Goal: Communication & Community: Share content

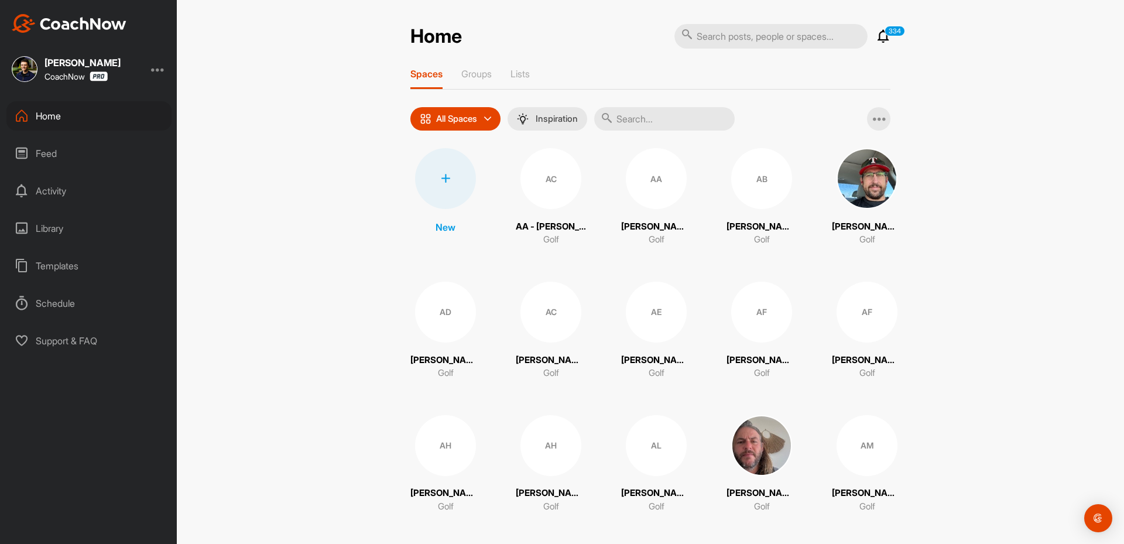
click at [92, 160] on div "Feed" at bounding box center [88, 153] width 165 height 29
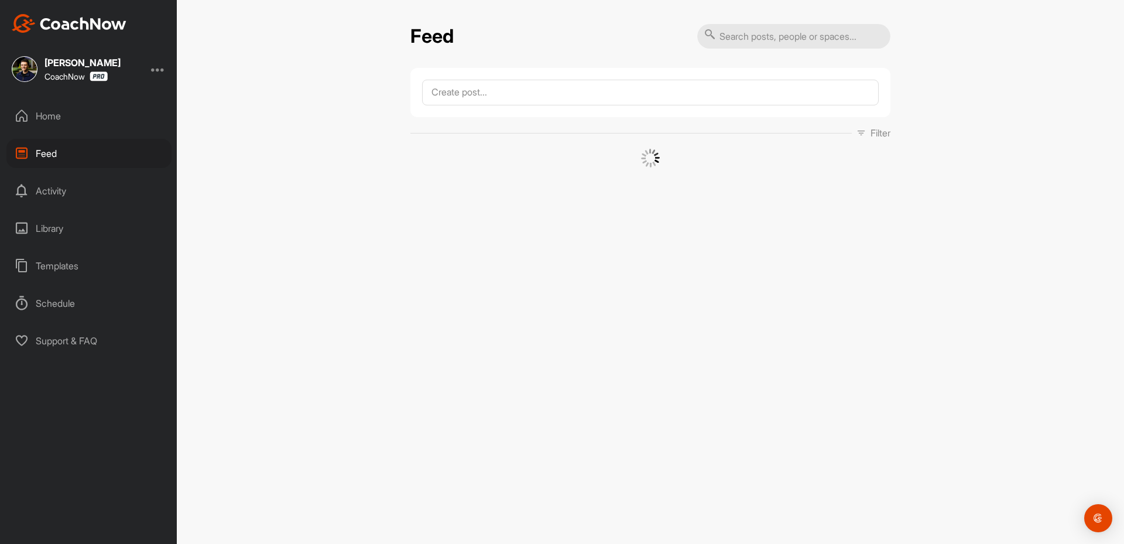
click at [76, 112] on div "Home" at bounding box center [88, 115] width 165 height 29
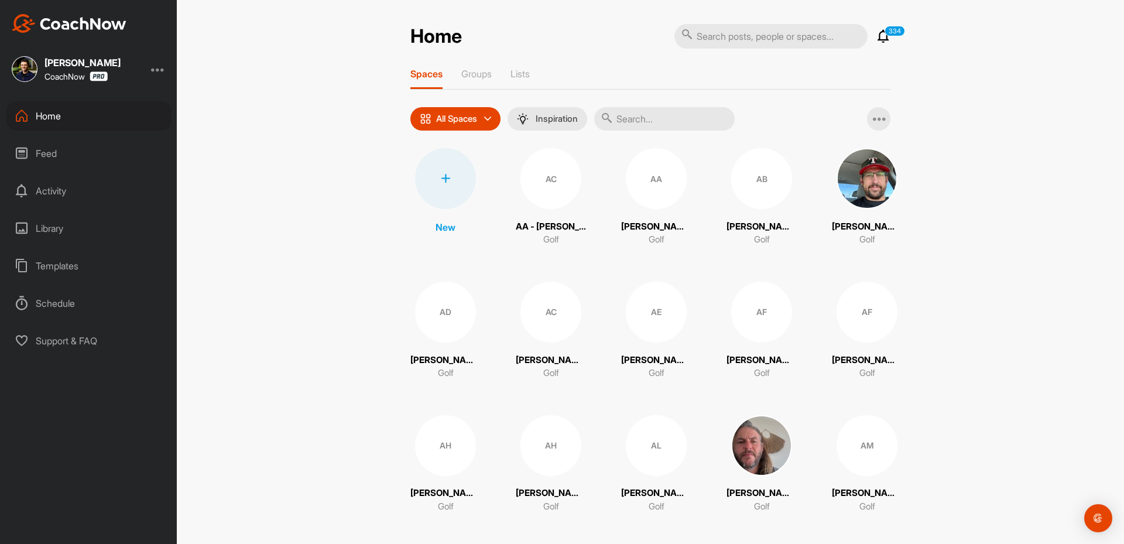
click at [443, 182] on icon at bounding box center [445, 178] width 9 height 9
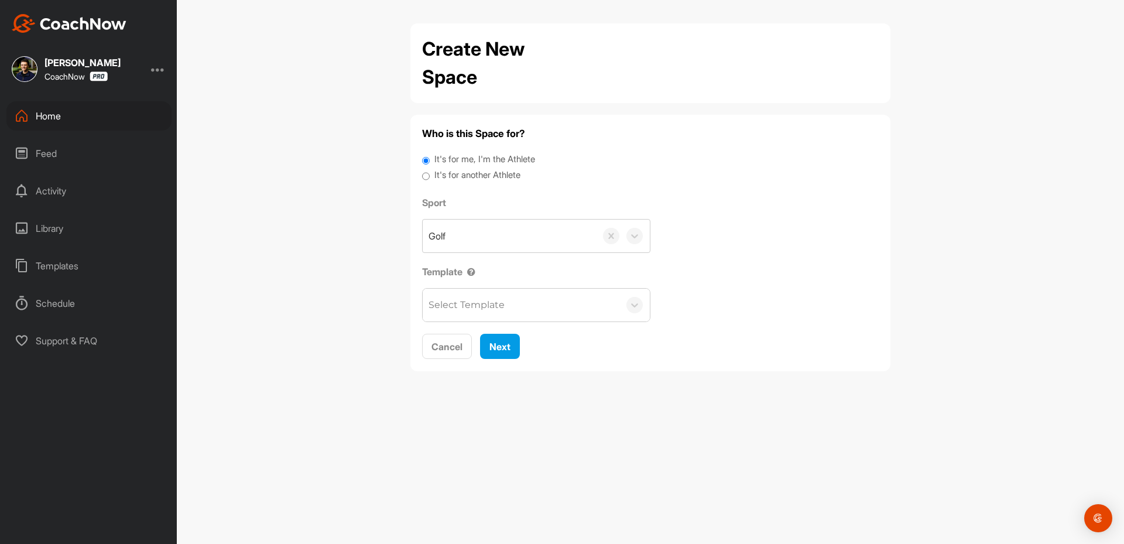
drag, startPoint x: 489, startPoint y: 162, endPoint x: 490, endPoint y: 169, distance: 7.1
click at [489, 163] on label "It's for me, I'm the Athlete" at bounding box center [484, 159] width 101 height 13
click at [430, 163] on input "It's for me, I'm the Athlete" at bounding box center [426, 161] width 8 height 16
drag, startPoint x: 497, startPoint y: 174, endPoint x: 502, endPoint y: 190, distance: 17.2
click at [497, 176] on label "It's for another Athlete" at bounding box center [477, 175] width 86 height 13
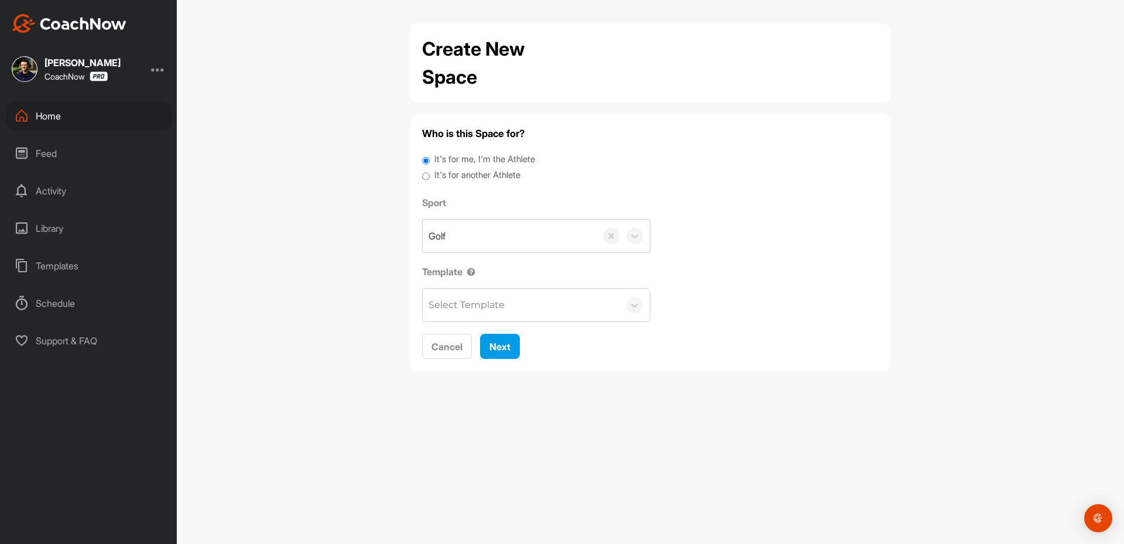
click at [430, 176] on input "It's for another Athlete" at bounding box center [426, 177] width 8 height 16
radio input "true"
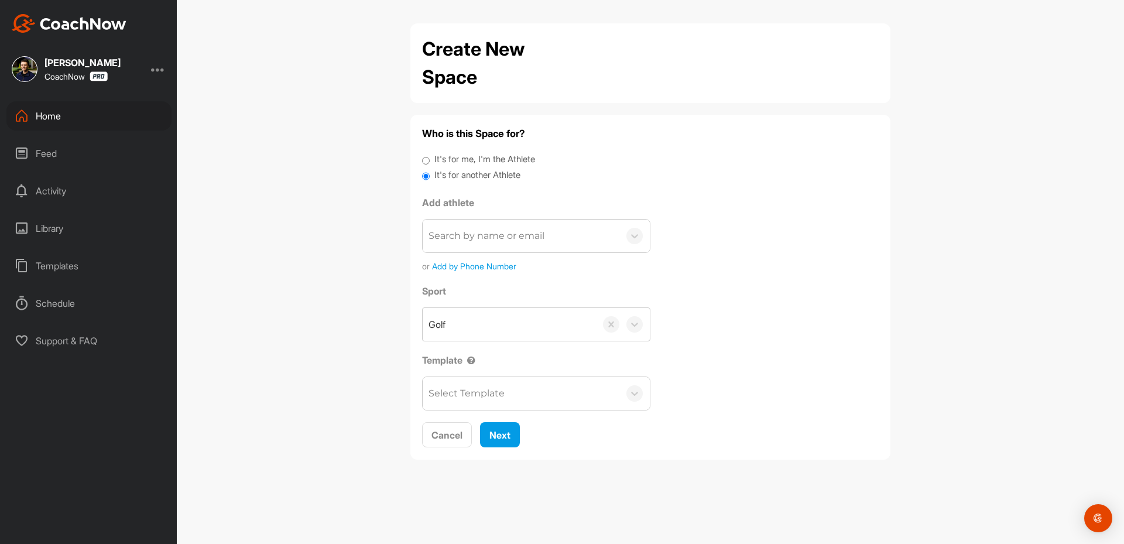
drag, startPoint x: 497, startPoint y: 238, endPoint x: 492, endPoint y: 245, distance: 8.9
click at [497, 239] on div "Search by name or email" at bounding box center [487, 236] width 116 height 14
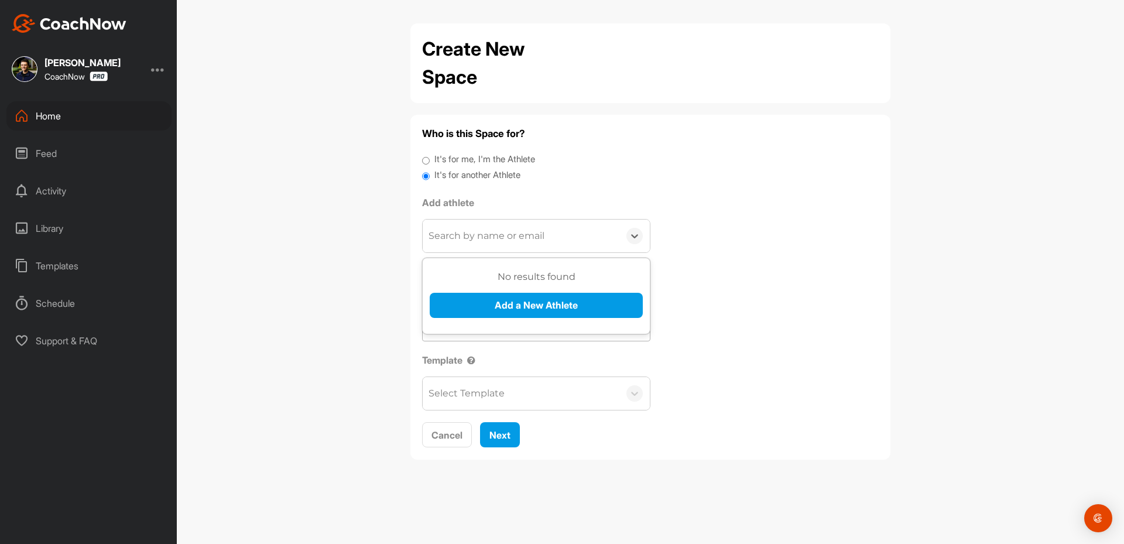
paste input "[EMAIL_ADDRESS][DOMAIN_NAME]"
type input "[EMAIL_ADDRESS]@[DOMAIN_NAME]"
click at [468, 310] on button "Add a New Athlete" at bounding box center [536, 305] width 213 height 25
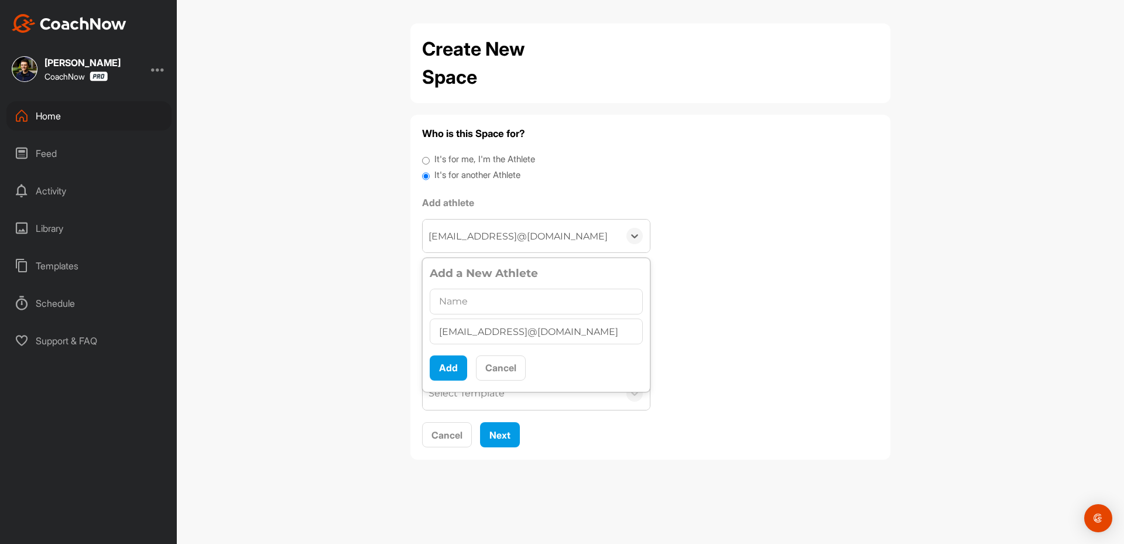
click at [529, 241] on input "[EMAIL_ADDRESS]@[DOMAIN_NAME]" at bounding box center [537, 236] width 217 height 26
click at [529, 241] on input "[EMAIL_ADDRESS]@[DOMAIN_NAME]" at bounding box center [505, 236] width 217 height 26
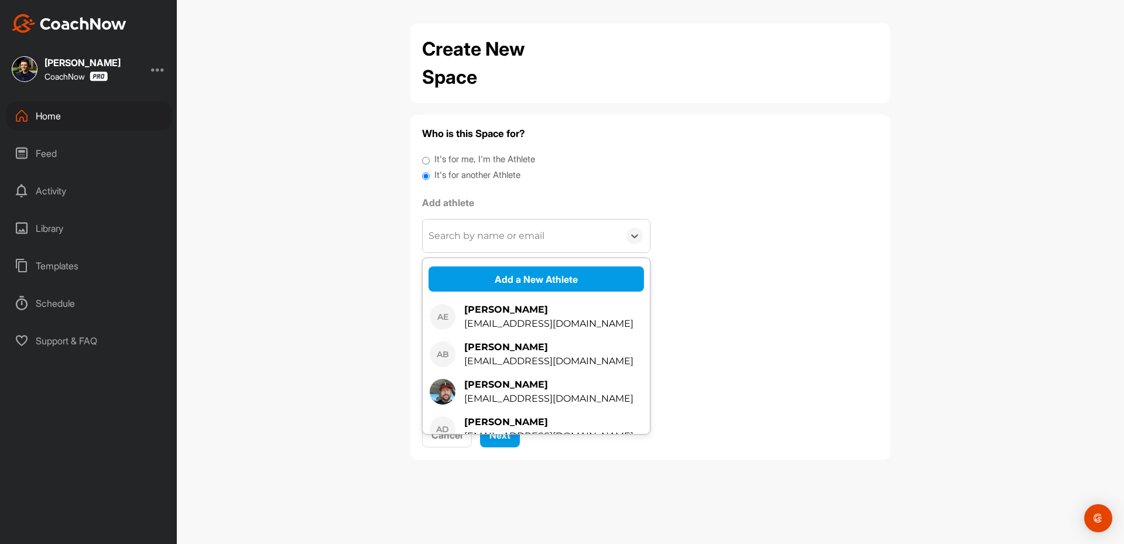
scroll to position [0, 0]
type input "[EMAIL_ADDRESS][DOMAIN_NAME]"
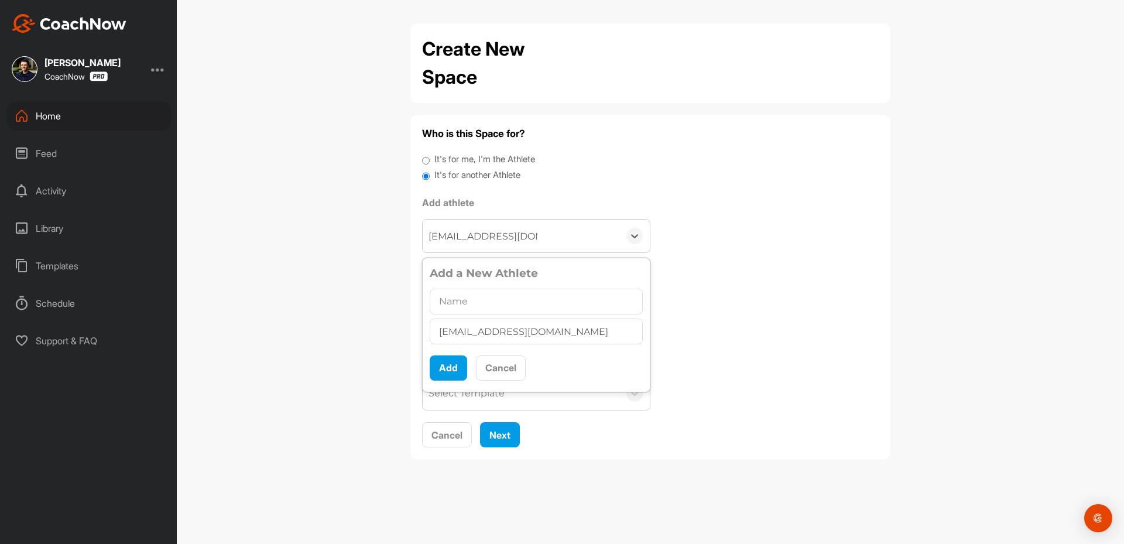
click at [476, 302] on input "text" at bounding box center [536, 302] width 213 height 26
click at [511, 330] on input "[EMAIL_ADDRESS][DOMAIN_NAME]" at bounding box center [536, 332] width 213 height 26
click at [487, 306] on input "text" at bounding box center [536, 302] width 213 height 26
paste input "[PERSON_NAME]"
type input "[PERSON_NAME]"
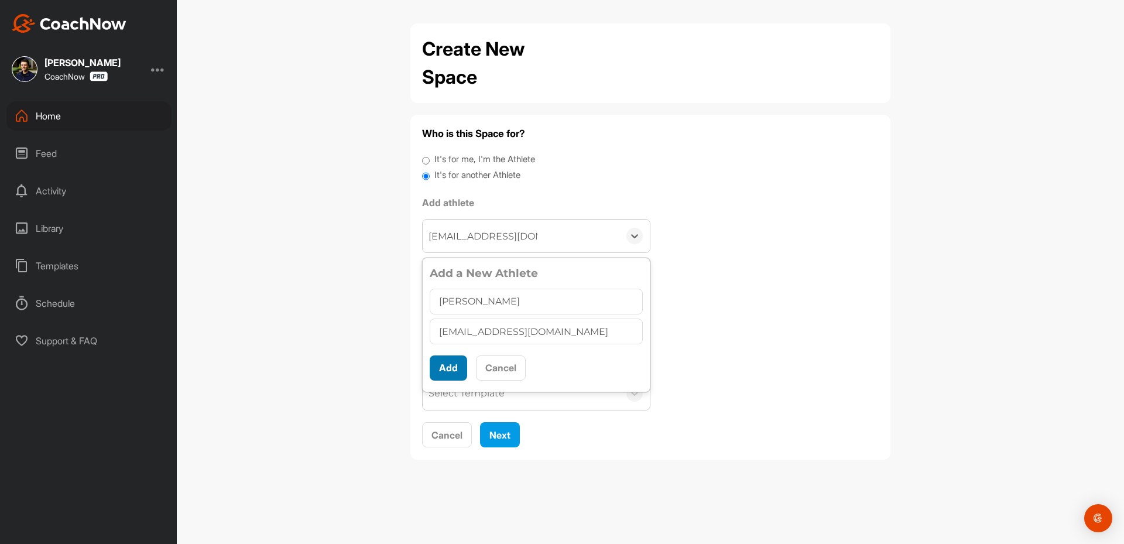
scroll to position [6, 0]
click at [453, 372] on button "Add" at bounding box center [448, 367] width 37 height 25
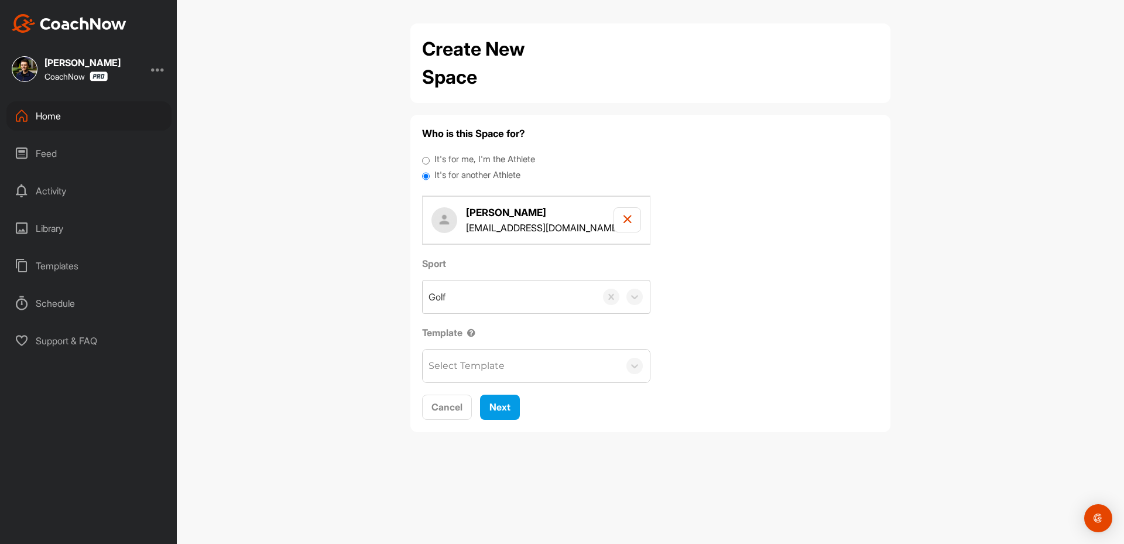
click at [533, 367] on div "Select Template" at bounding box center [521, 366] width 197 height 33
click at [536, 375] on div "Select Template" at bounding box center [521, 366] width 197 height 33
click at [492, 408] on span "Next" at bounding box center [500, 407] width 21 height 12
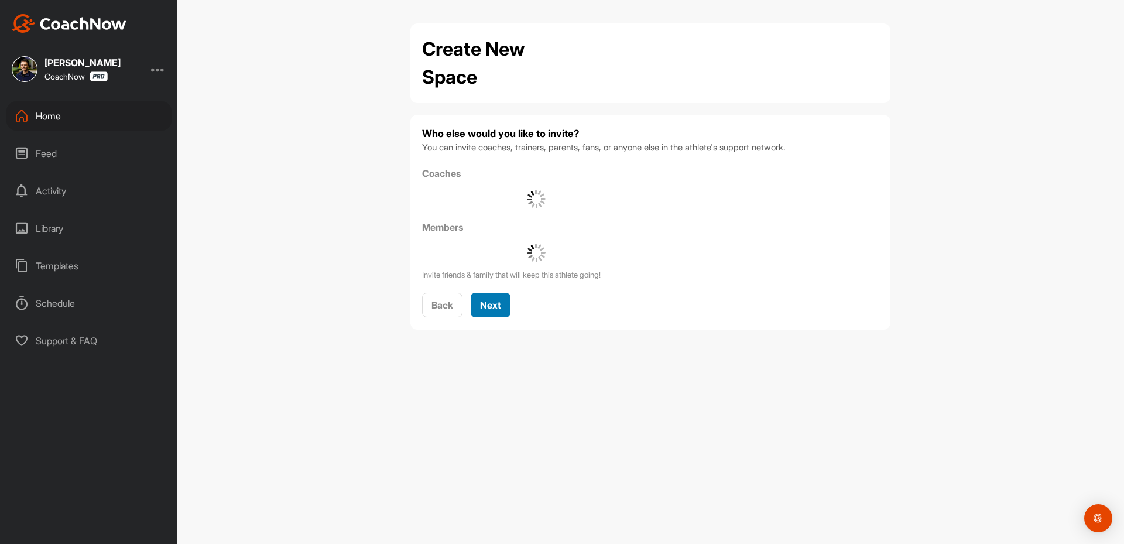
click at [485, 309] on span "Next" at bounding box center [490, 305] width 21 height 12
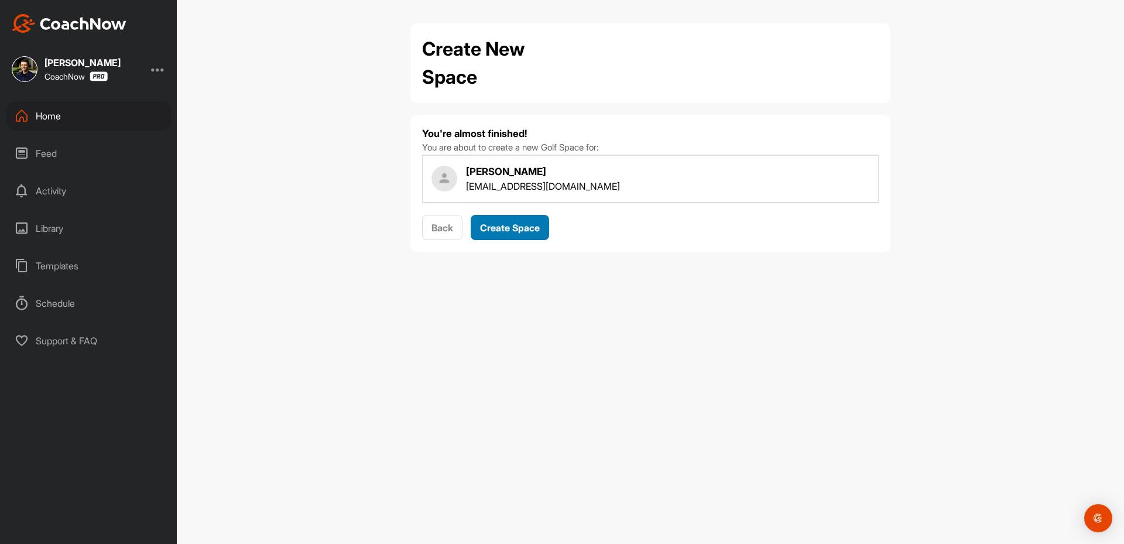
click at [504, 227] on span "Create Space" at bounding box center [510, 228] width 60 height 12
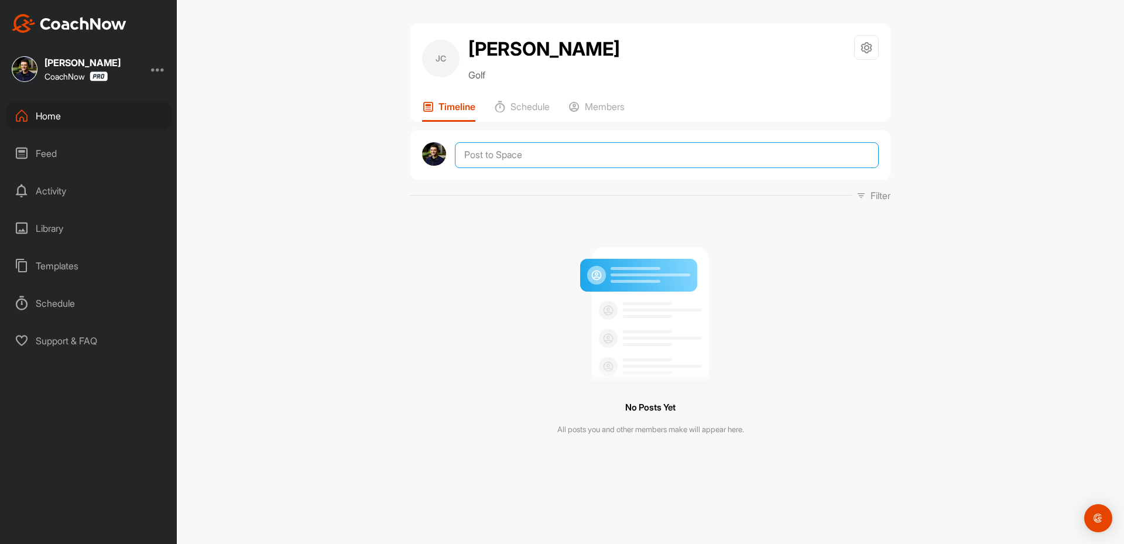
click at [543, 165] on textarea at bounding box center [667, 155] width 424 height 26
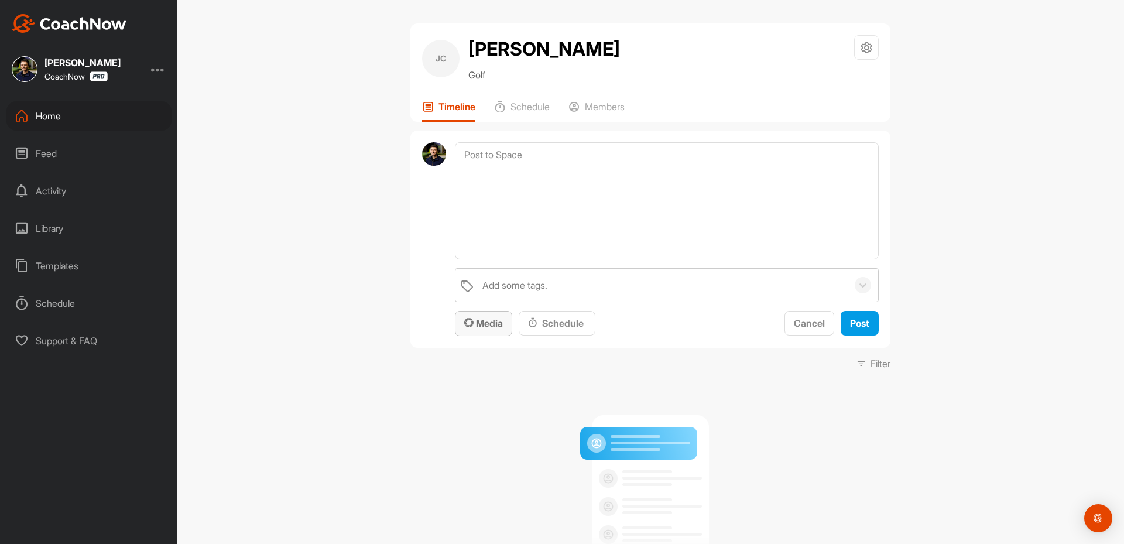
drag, startPoint x: 475, startPoint y: 326, endPoint x: 487, endPoint y: 315, distance: 16.2
click at [479, 321] on span "Media" at bounding box center [483, 323] width 39 height 12
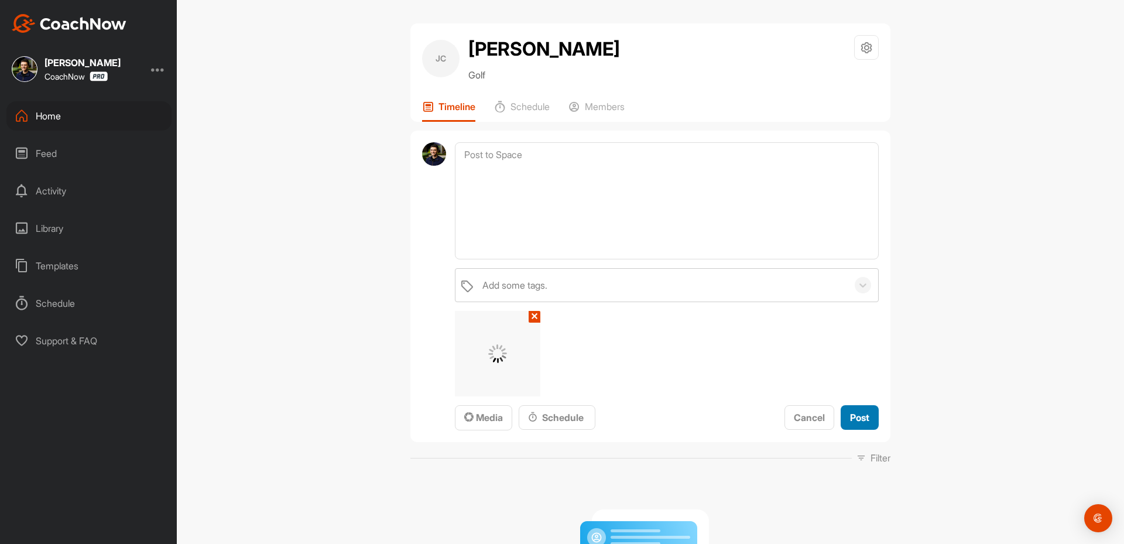
click at [861, 416] on span "Post" at bounding box center [859, 418] width 19 height 12
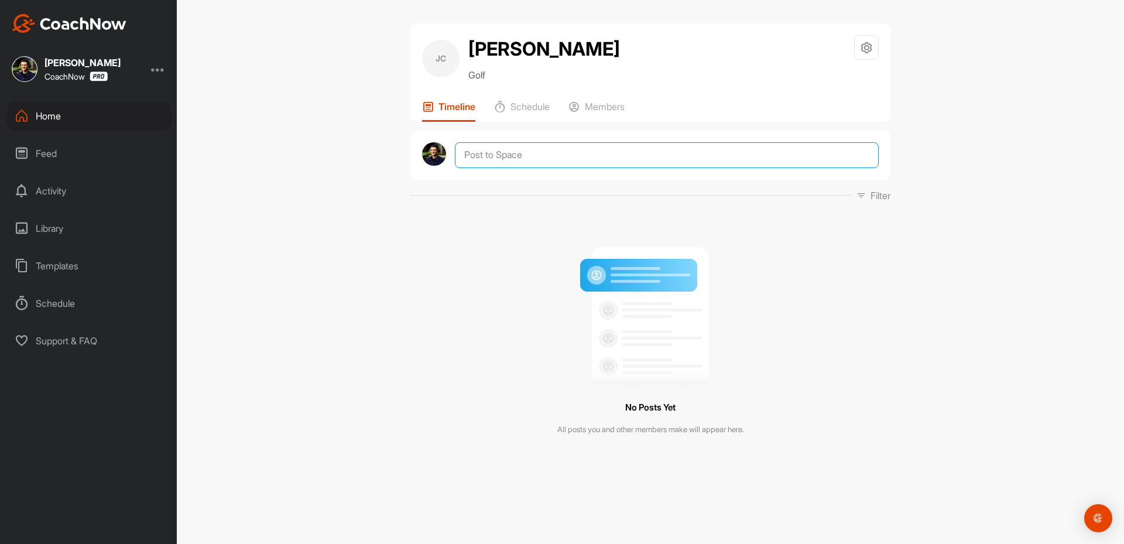
drag, startPoint x: 504, startPoint y: 158, endPoint x: 513, endPoint y: 196, distance: 39.2
click at [504, 159] on textarea at bounding box center [667, 155] width 424 height 26
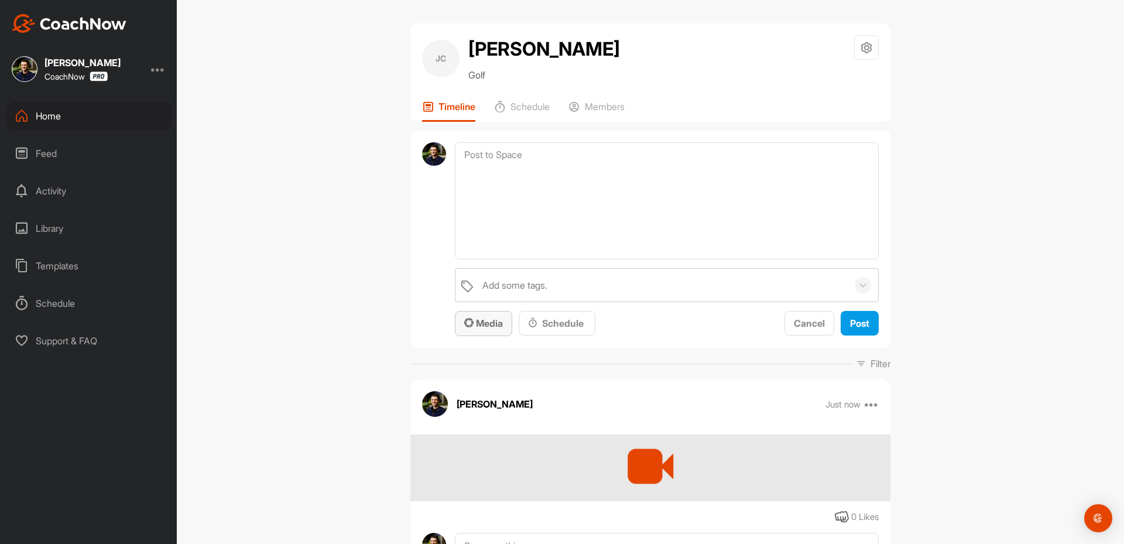
click at [484, 322] on span "Media" at bounding box center [483, 323] width 39 height 12
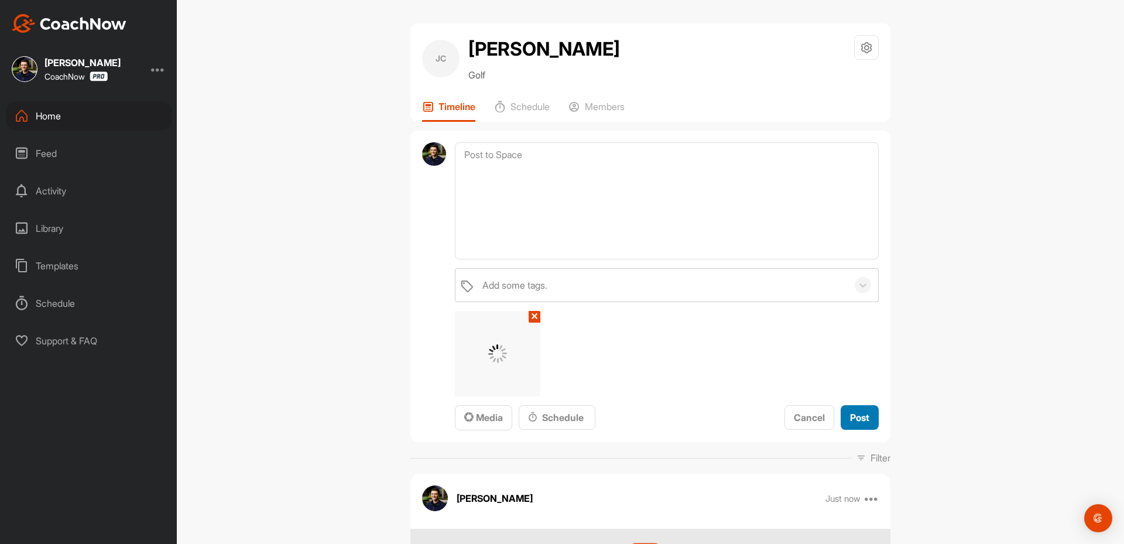
click at [850, 417] on span "Post" at bounding box center [859, 418] width 19 height 12
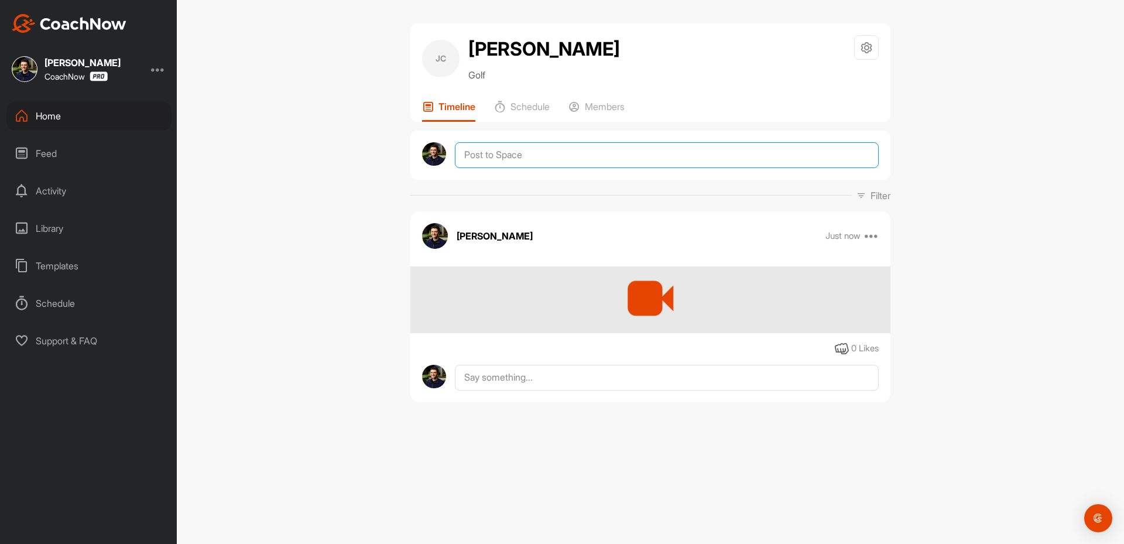
drag, startPoint x: 483, startPoint y: 152, endPoint x: 503, endPoint y: 186, distance: 39.9
click at [484, 153] on textarea at bounding box center [667, 155] width 424 height 26
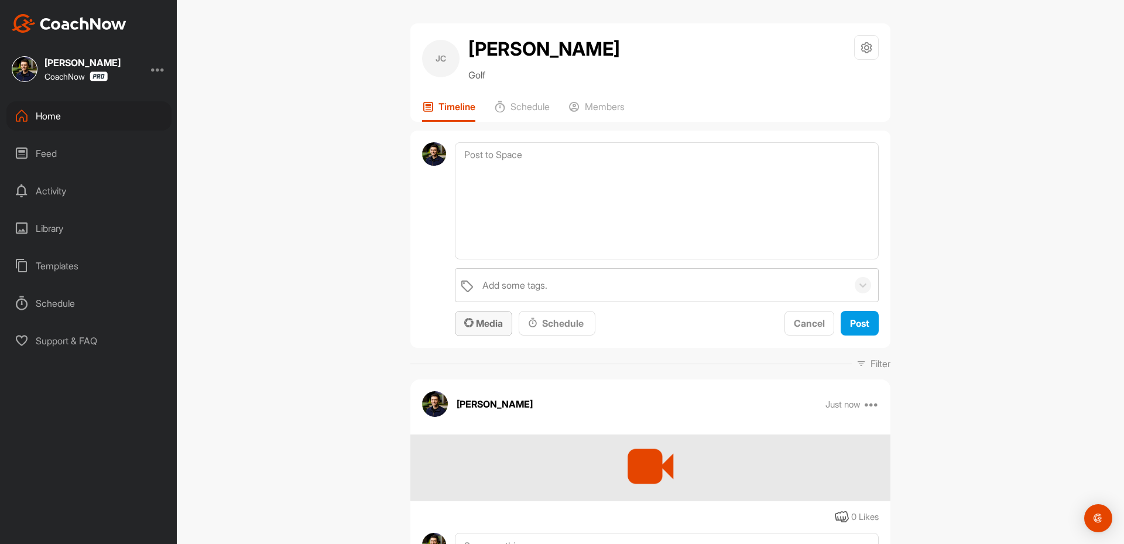
click at [480, 317] on div "Media" at bounding box center [483, 323] width 39 height 14
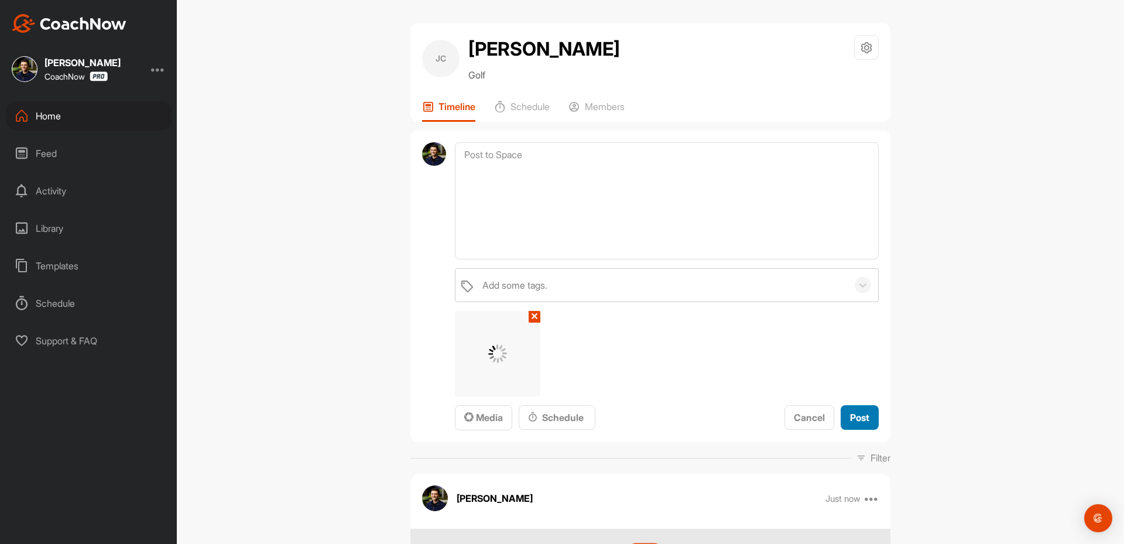
click at [857, 415] on span "Post" at bounding box center [859, 418] width 19 height 12
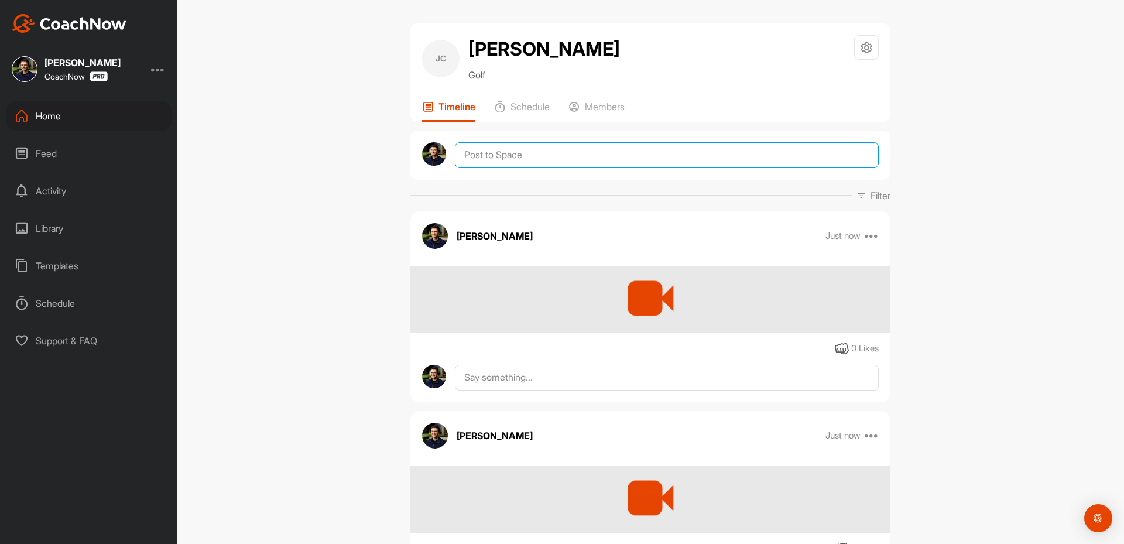
drag, startPoint x: 500, startPoint y: 146, endPoint x: 496, endPoint y: 152, distance: 7.1
click at [499, 146] on textarea at bounding box center [667, 155] width 424 height 26
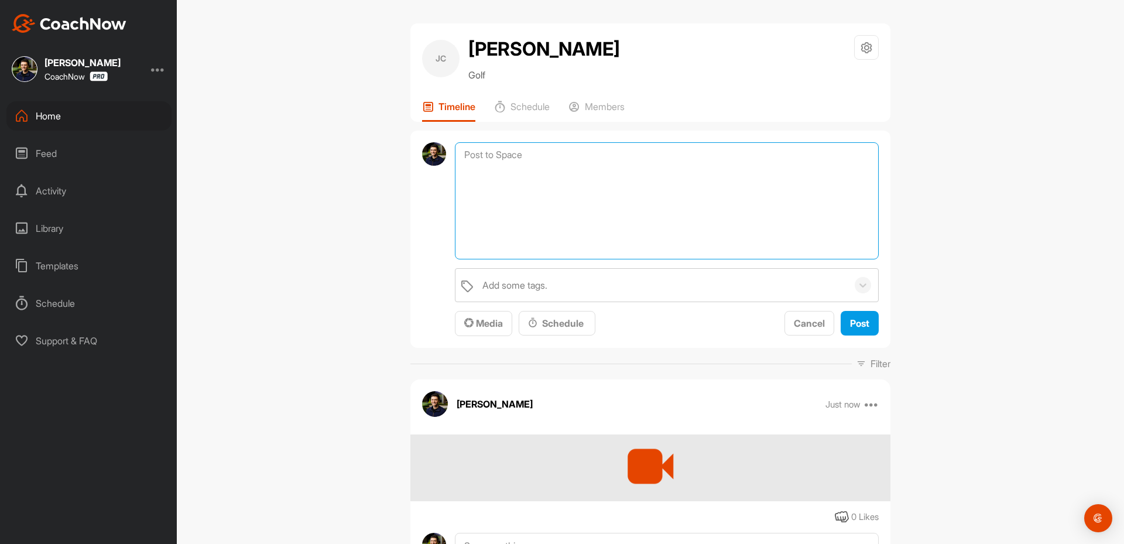
paste textarea "Thanks for sending in your video and signing up for a Full Assessment of your s…"
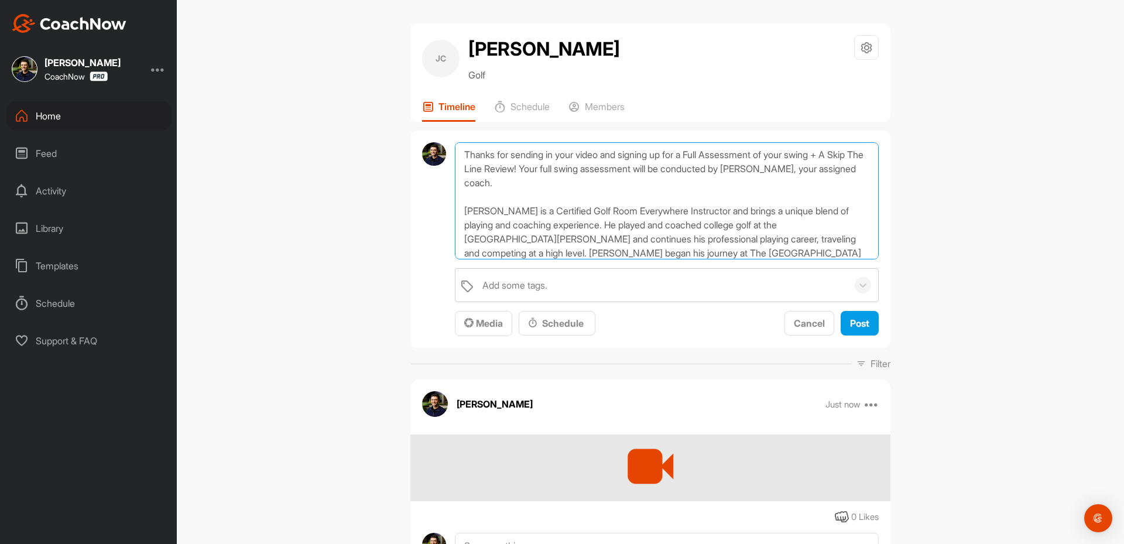
scroll to position [160, 0]
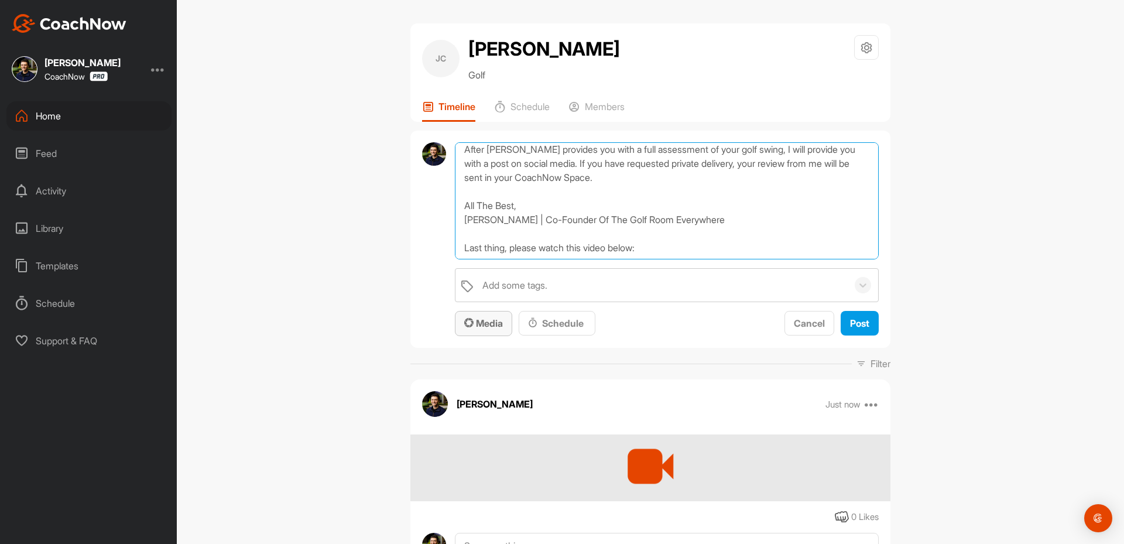
type textarea "Thanks for sending in your video and signing up for a Full Assessment of your s…"
click at [478, 314] on button "Media" at bounding box center [483, 323] width 57 height 25
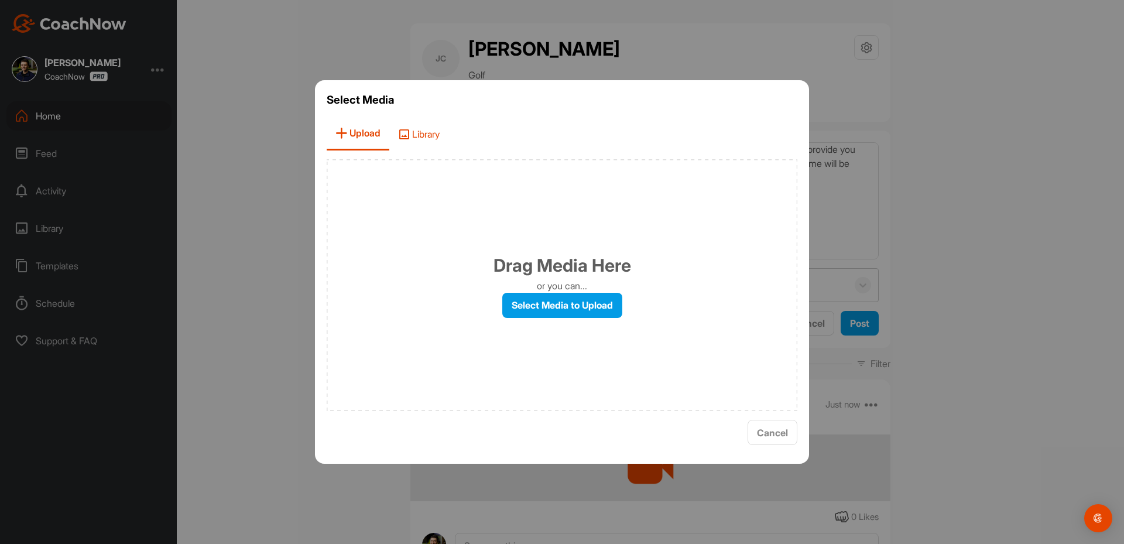
click at [432, 144] on span "Library" at bounding box center [418, 133] width 59 height 33
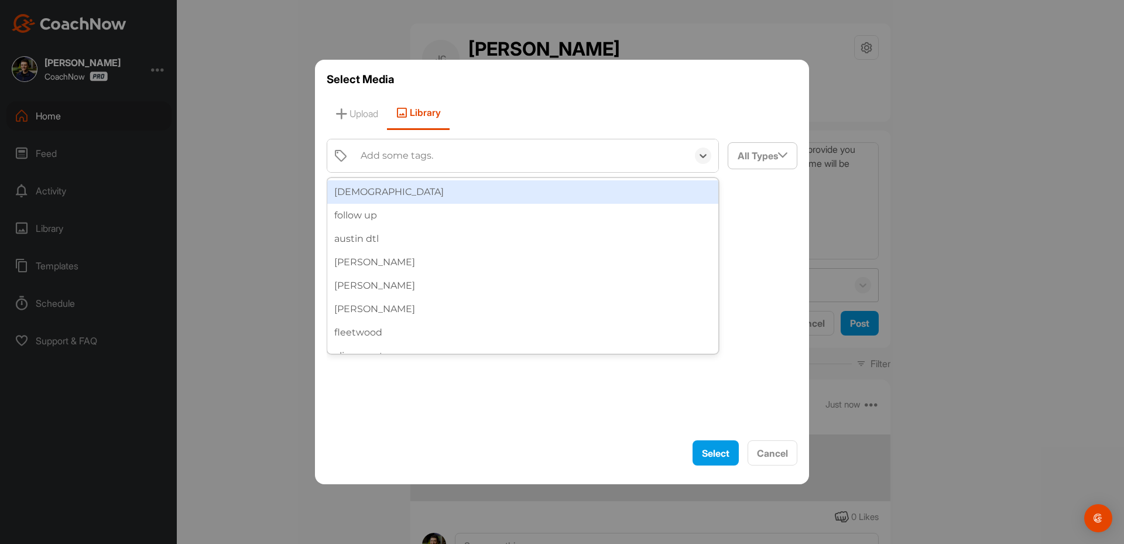
click at [386, 162] on div "Add some tags." at bounding box center [397, 156] width 73 height 14
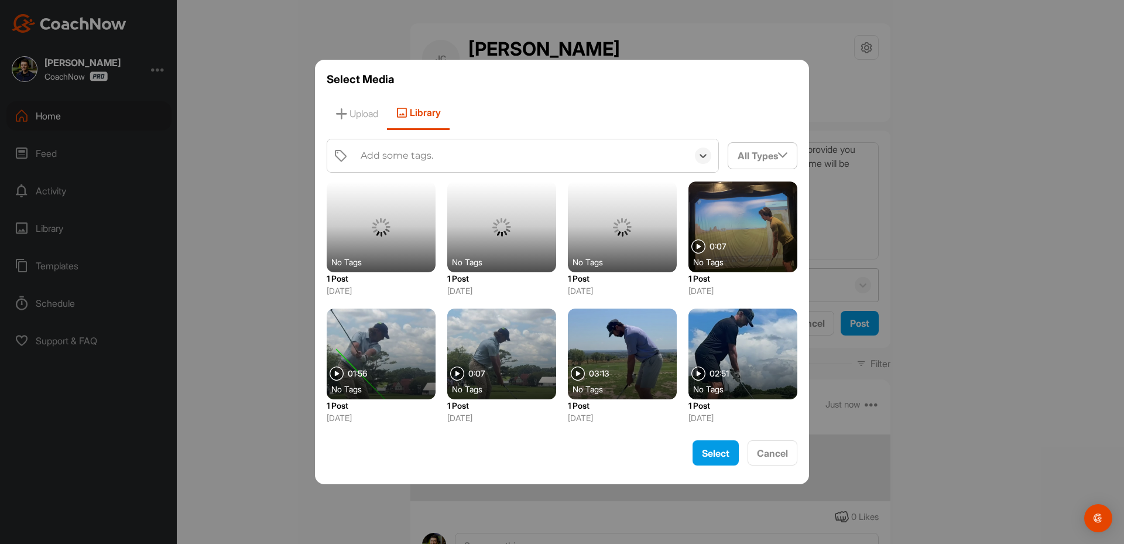
drag, startPoint x: 417, startPoint y: 143, endPoint x: 417, endPoint y: 150, distance: 7.0
click at [417, 149] on div "Add some tags." at bounding box center [521, 155] width 333 height 33
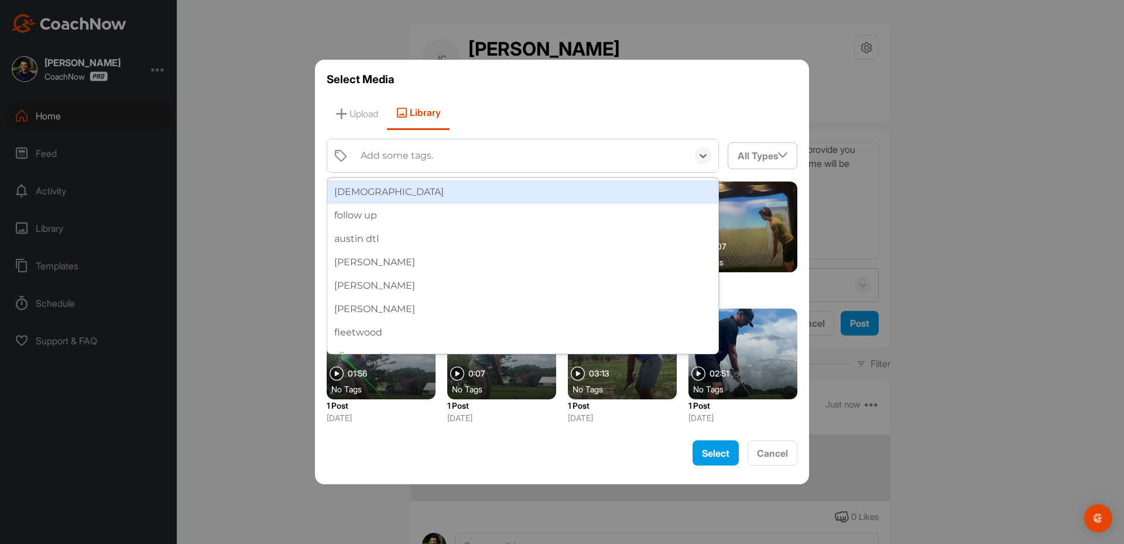
click at [417, 150] on div "Add some tags." at bounding box center [397, 156] width 73 height 14
type input "pr"
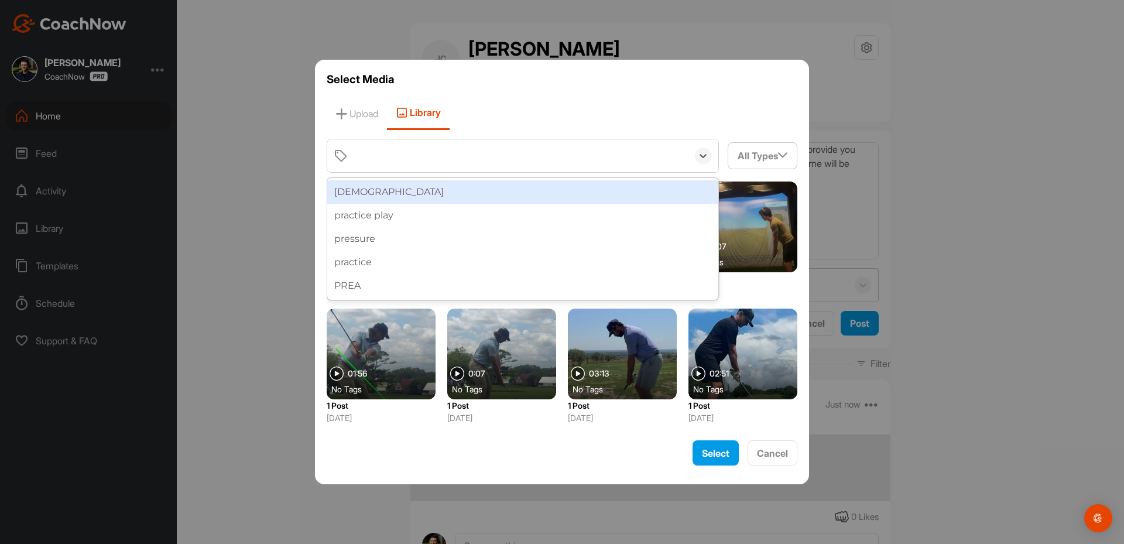
click at [403, 163] on div "pr" at bounding box center [521, 155] width 333 height 33
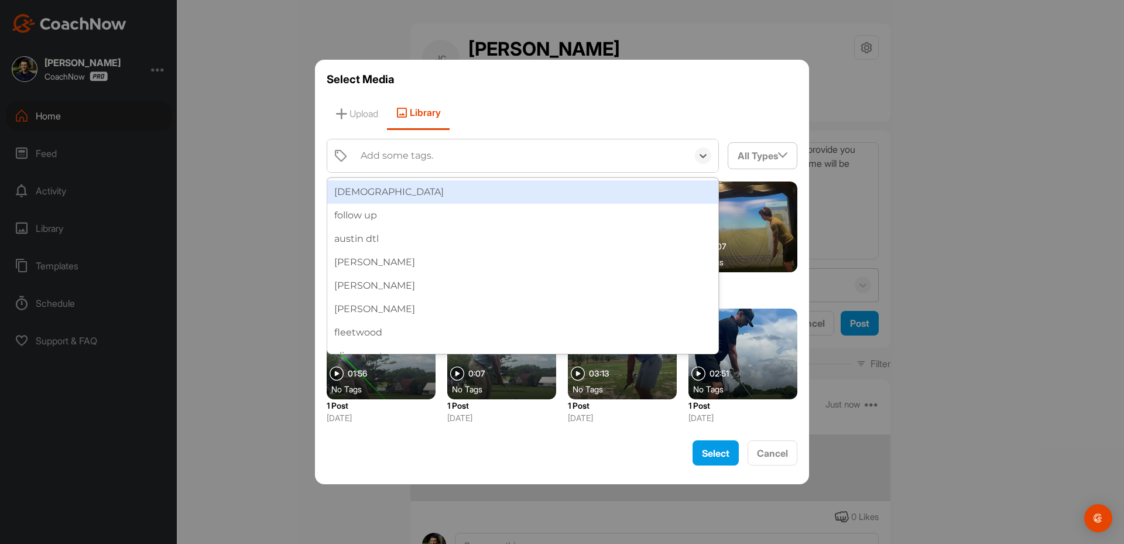
click at [403, 158] on div "Add some tags." at bounding box center [397, 156] width 73 height 14
click at [413, 150] on div "Add some tags." at bounding box center [397, 156] width 73 height 14
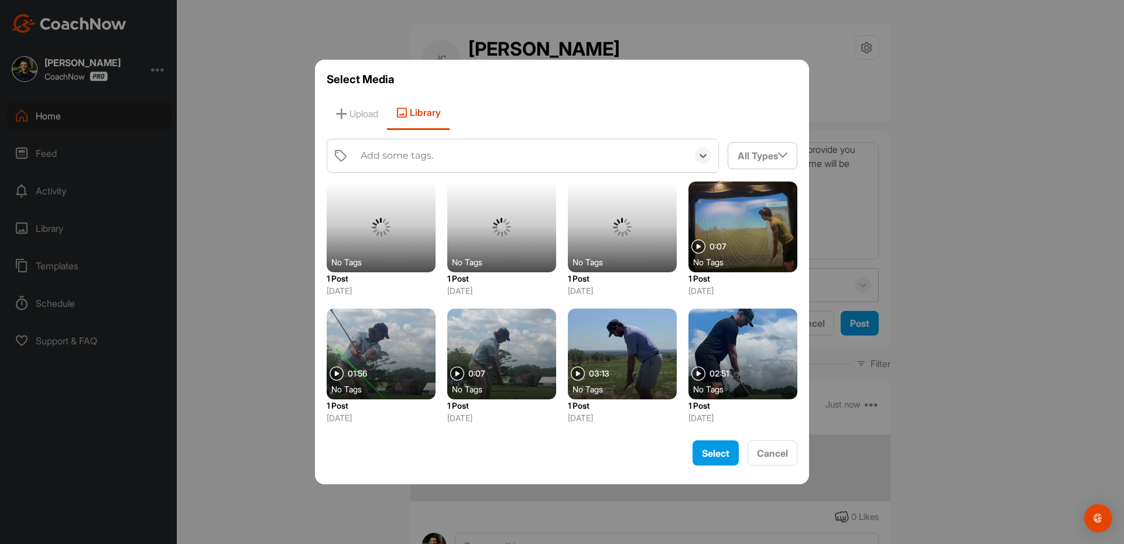
click at [413, 150] on div "Add some tags." at bounding box center [397, 156] width 73 height 14
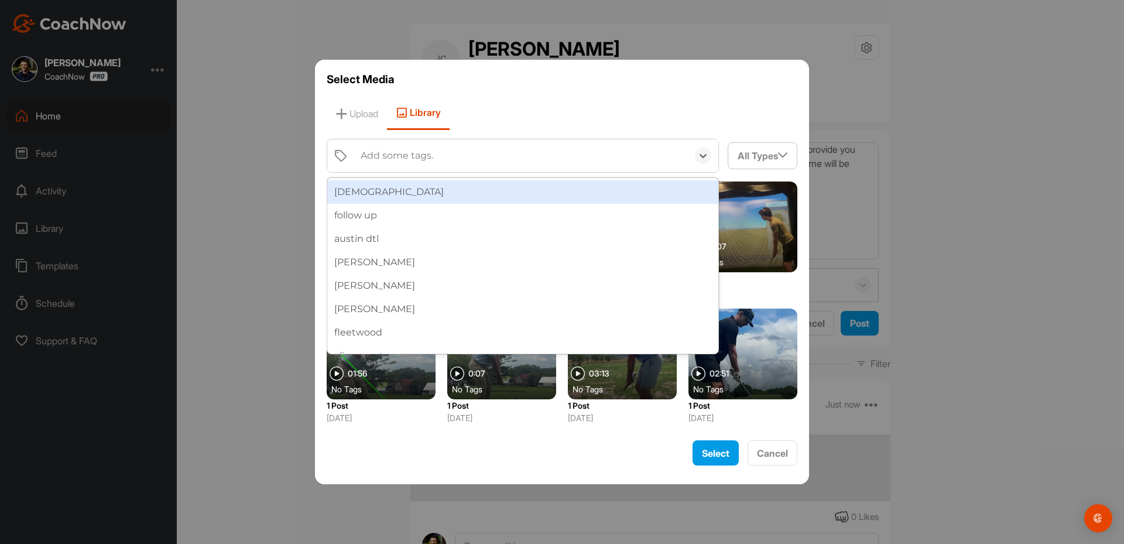
click at [413, 150] on div "Add some tags." at bounding box center [397, 156] width 73 height 14
click at [418, 153] on div "Add some tags." at bounding box center [397, 156] width 73 height 14
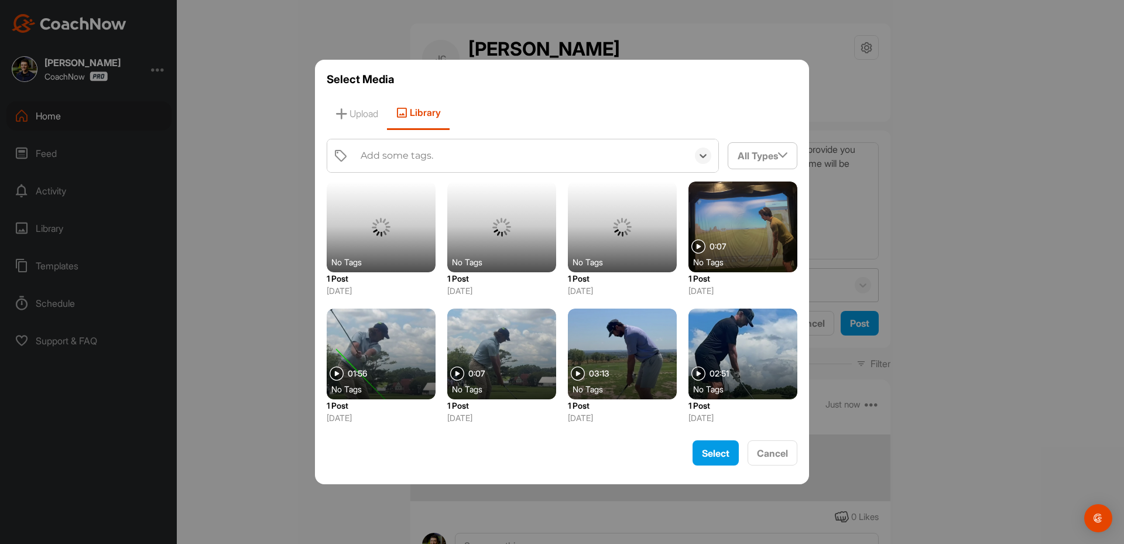
click at [418, 153] on div "Add some tags." at bounding box center [397, 156] width 73 height 14
click at [402, 156] on div "Add some tags." at bounding box center [397, 156] width 73 height 14
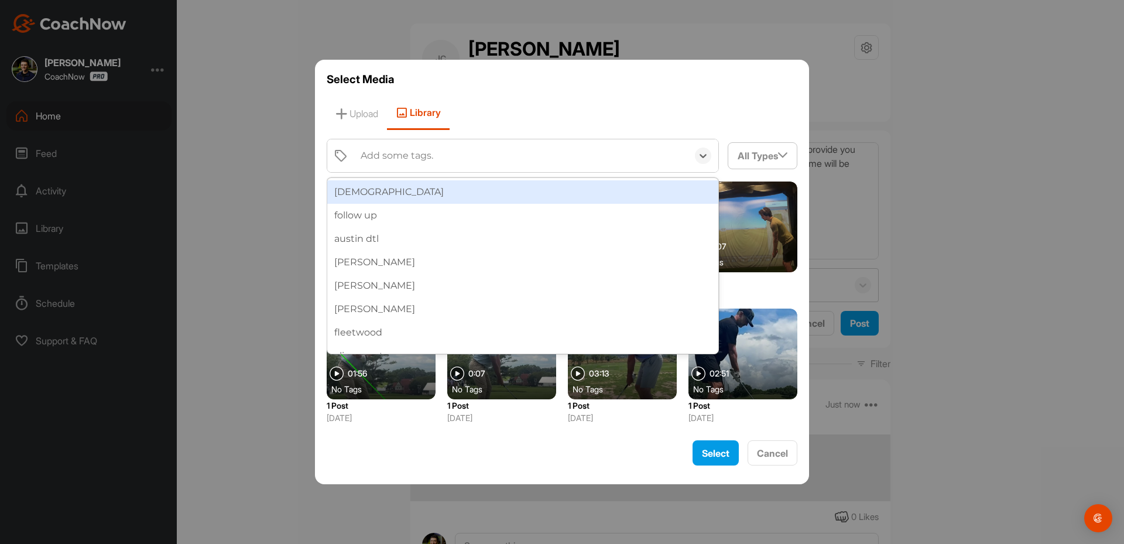
click at [379, 160] on div "Add some tags." at bounding box center [397, 156] width 73 height 14
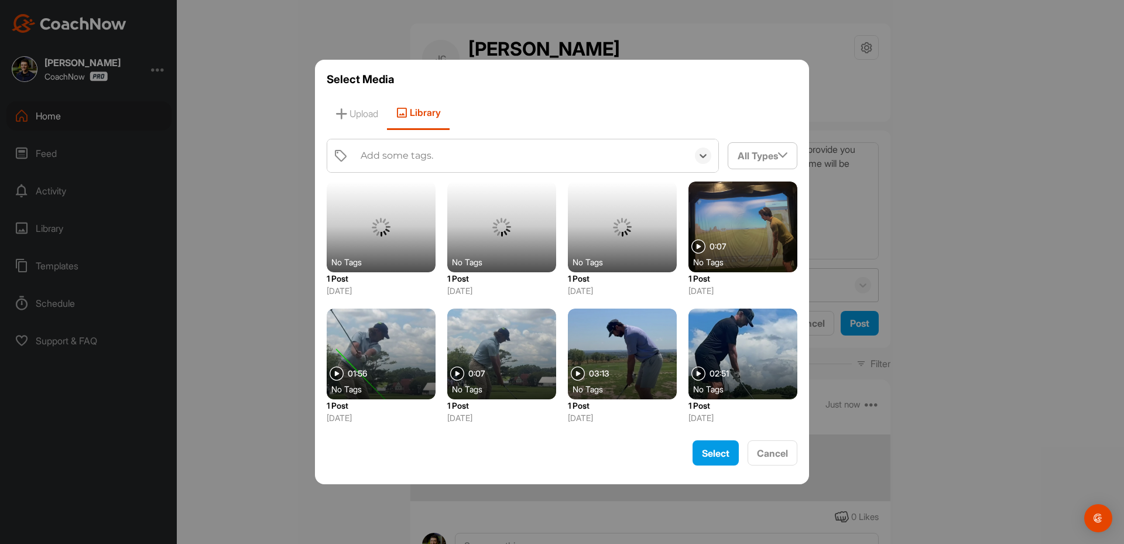
click at [379, 160] on div "Add some tags." at bounding box center [397, 156] width 73 height 14
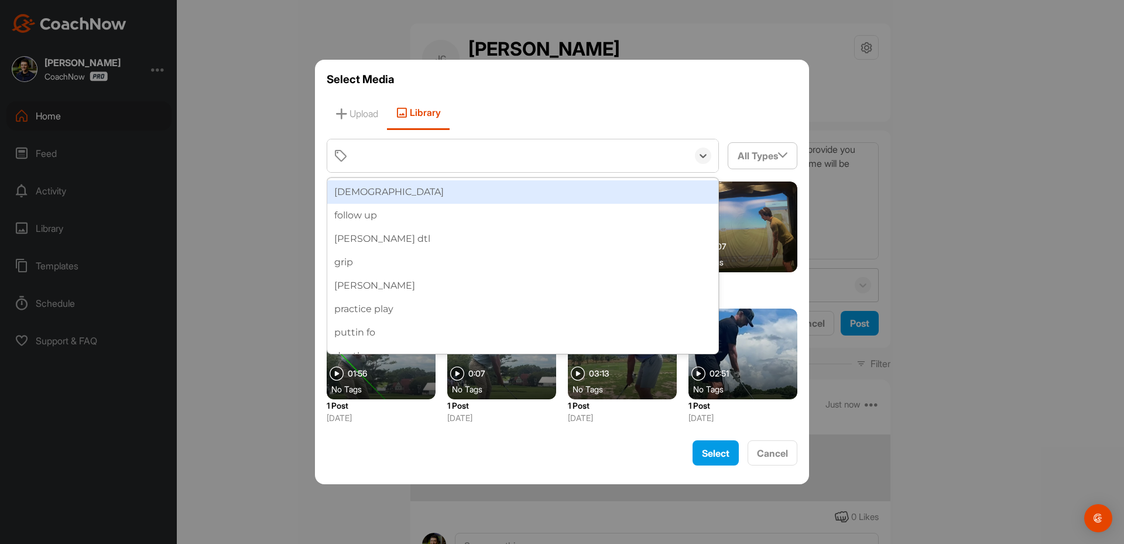
click at [396, 158] on div "p" at bounding box center [521, 155] width 333 height 33
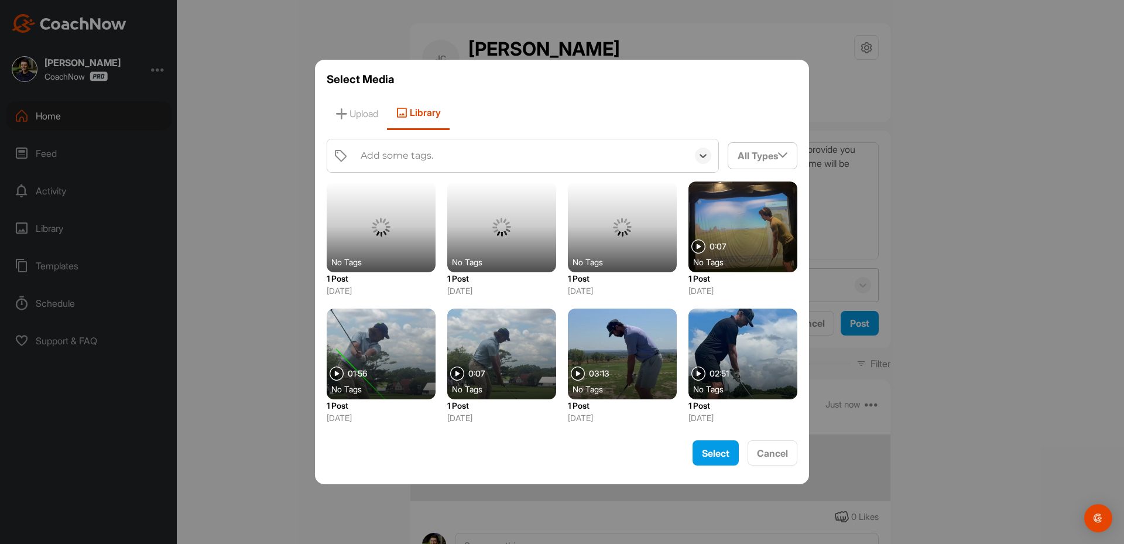
click at [396, 158] on div "Add some tags." at bounding box center [397, 156] width 73 height 14
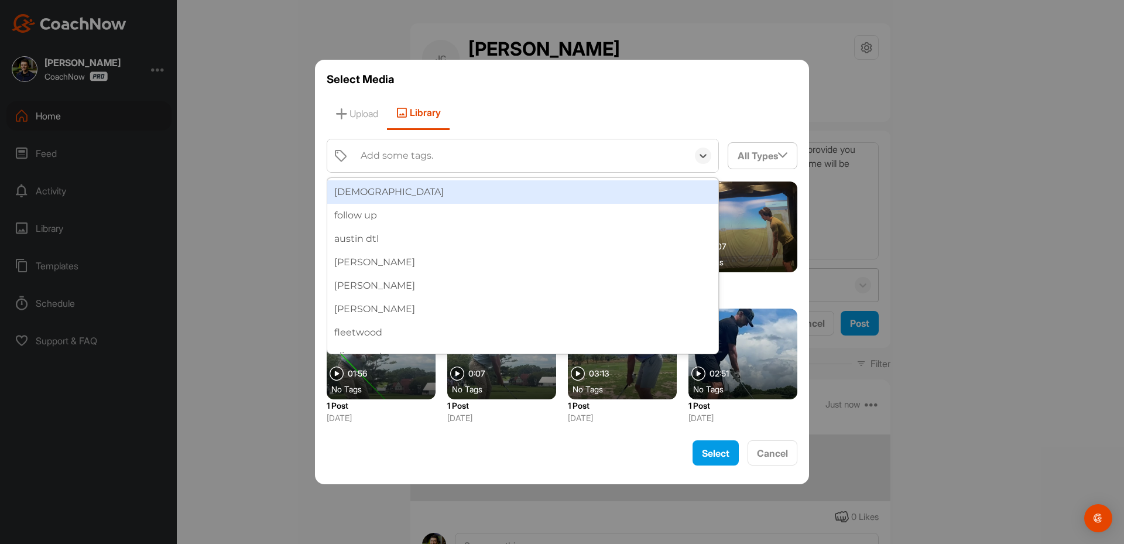
click at [367, 137] on div "Select Media Upload Library option prea focused, 1 of 85. 15 results available.…" at bounding box center [562, 272] width 494 height 425
click at [362, 156] on div "Add some tags." at bounding box center [397, 156] width 73 height 14
click at [378, 158] on div "Add some tags." at bounding box center [397, 156] width 73 height 14
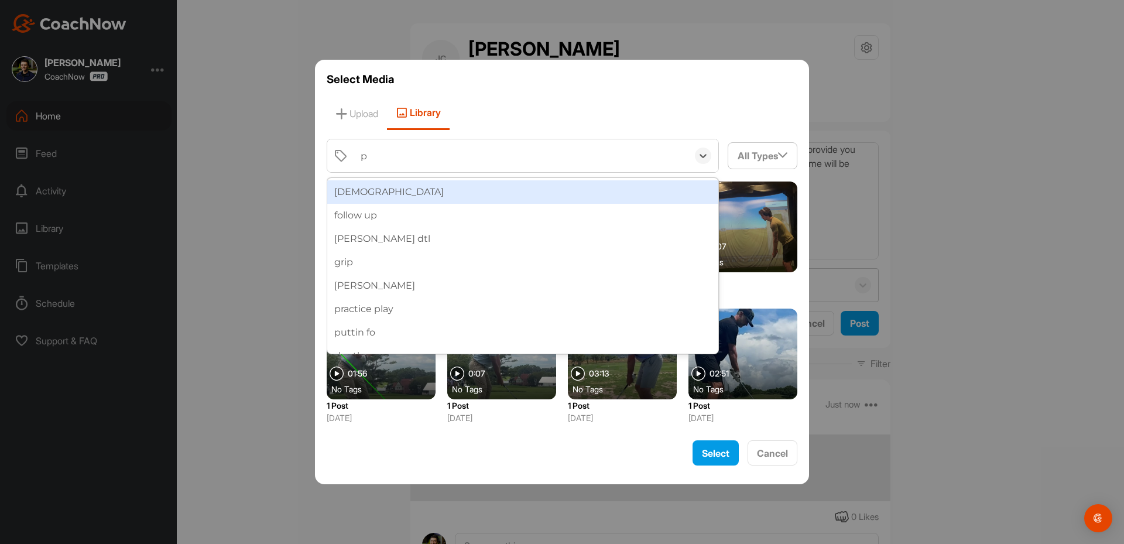
type input "p"
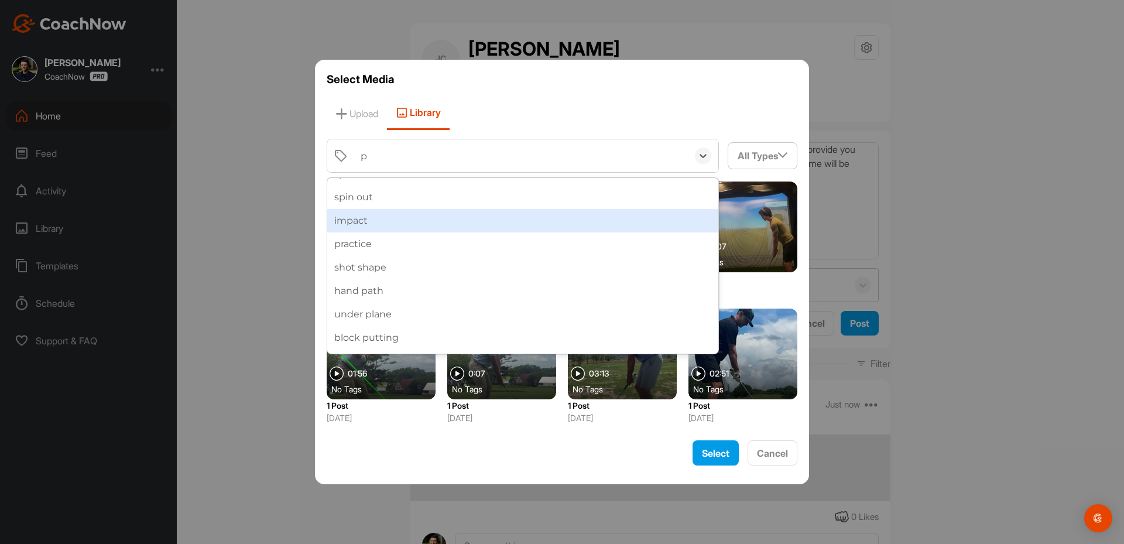
scroll to position [485, 0]
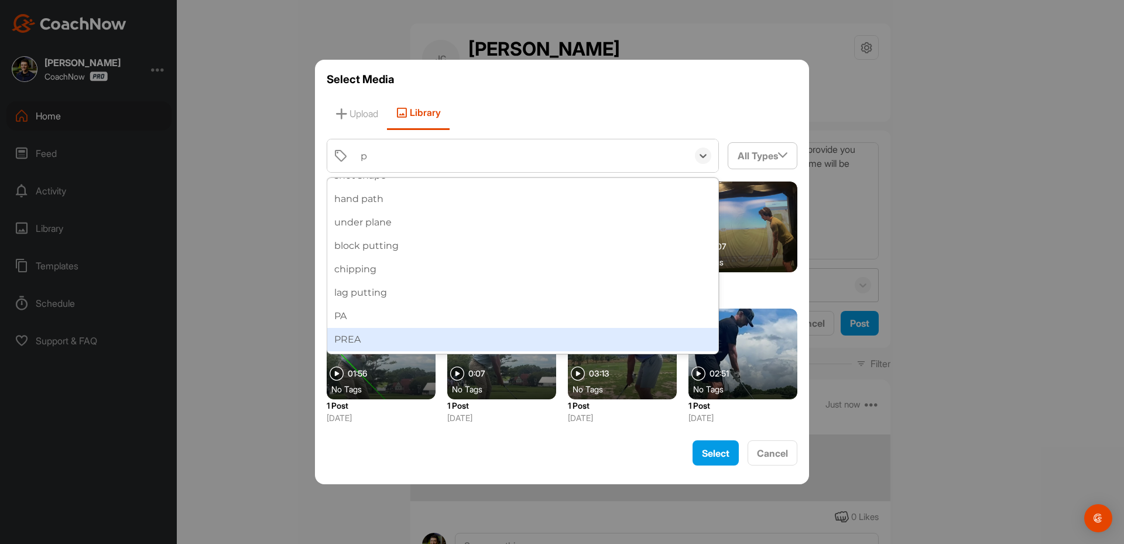
click at [378, 334] on div "PREA" at bounding box center [522, 339] width 391 height 23
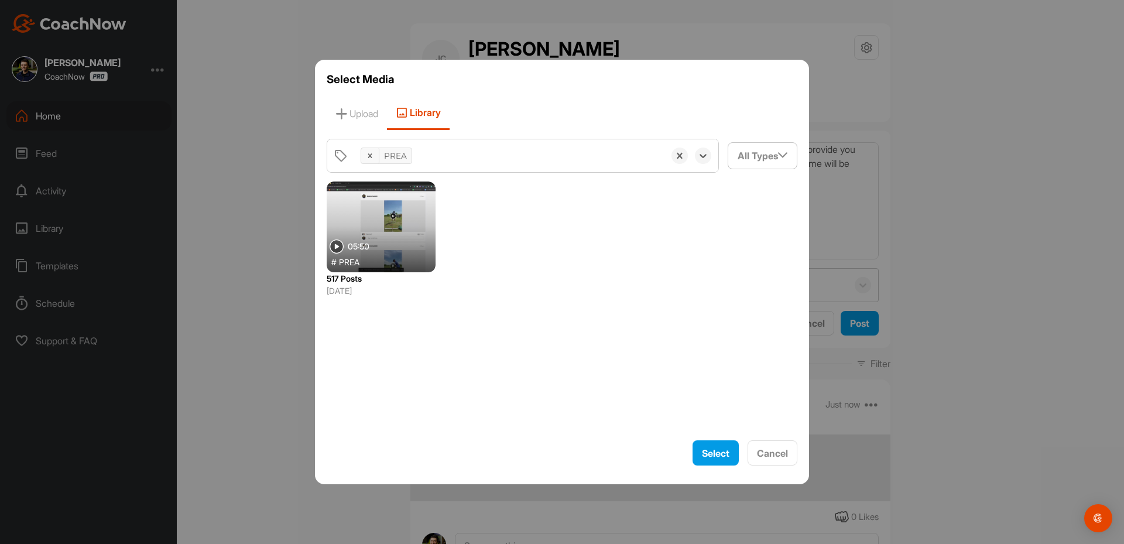
click at [382, 238] on div at bounding box center [381, 227] width 109 height 91
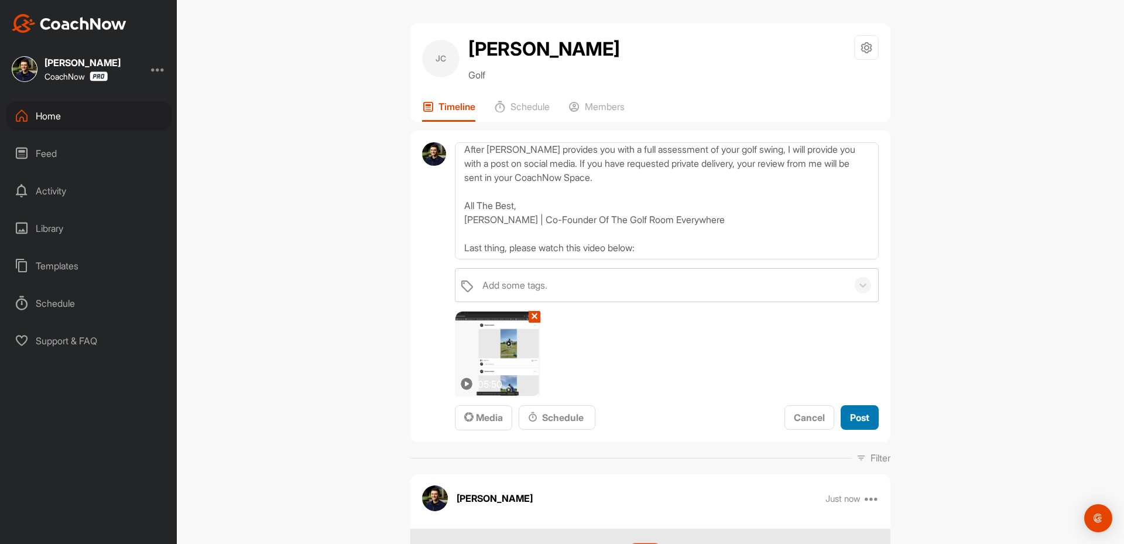
click at [850, 422] on span "Post" at bounding box center [859, 418] width 19 height 12
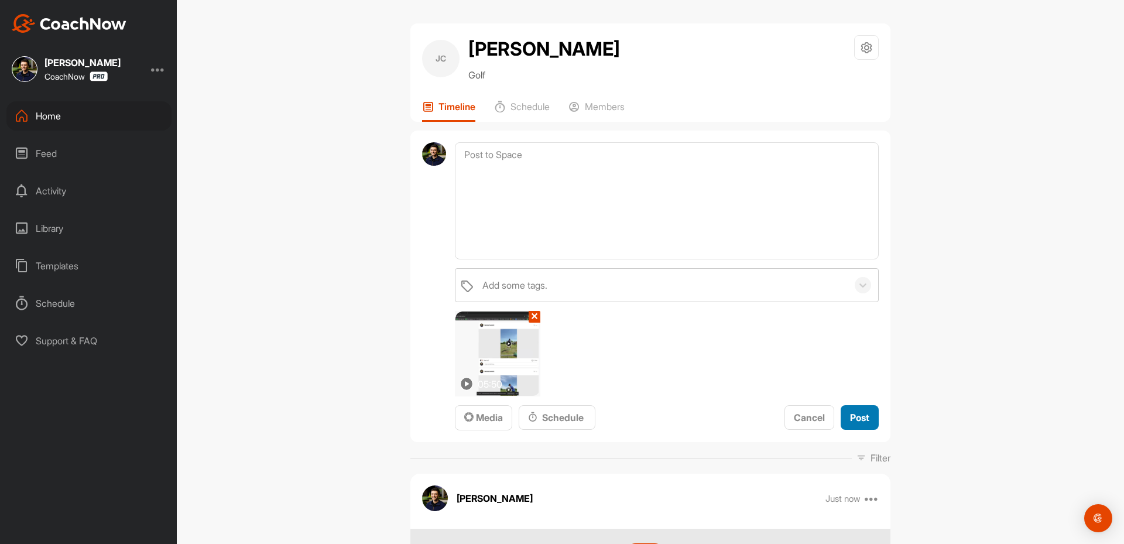
scroll to position [0, 0]
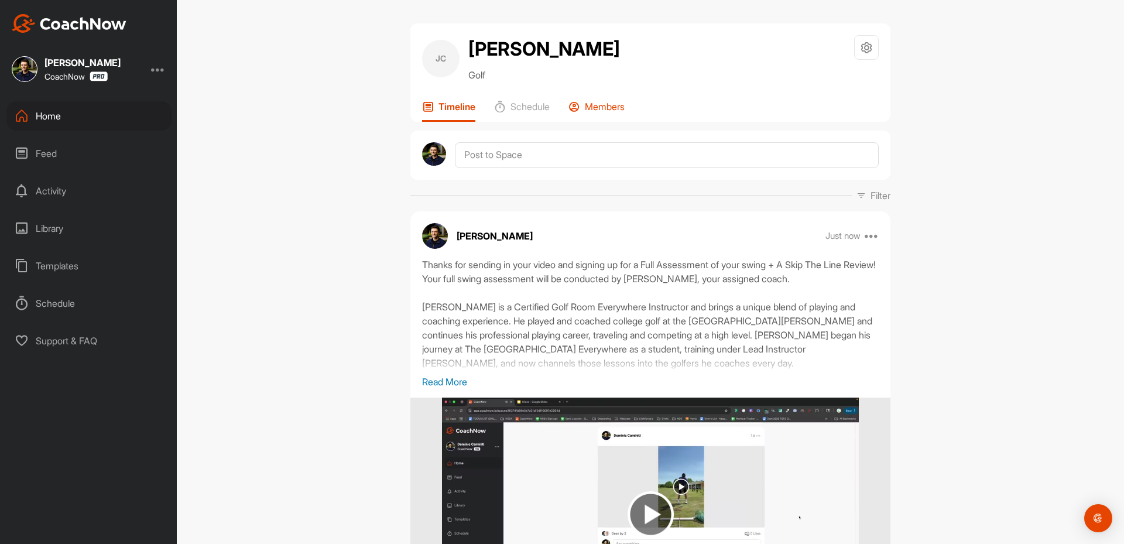
click at [603, 103] on p "Members" at bounding box center [605, 107] width 40 height 12
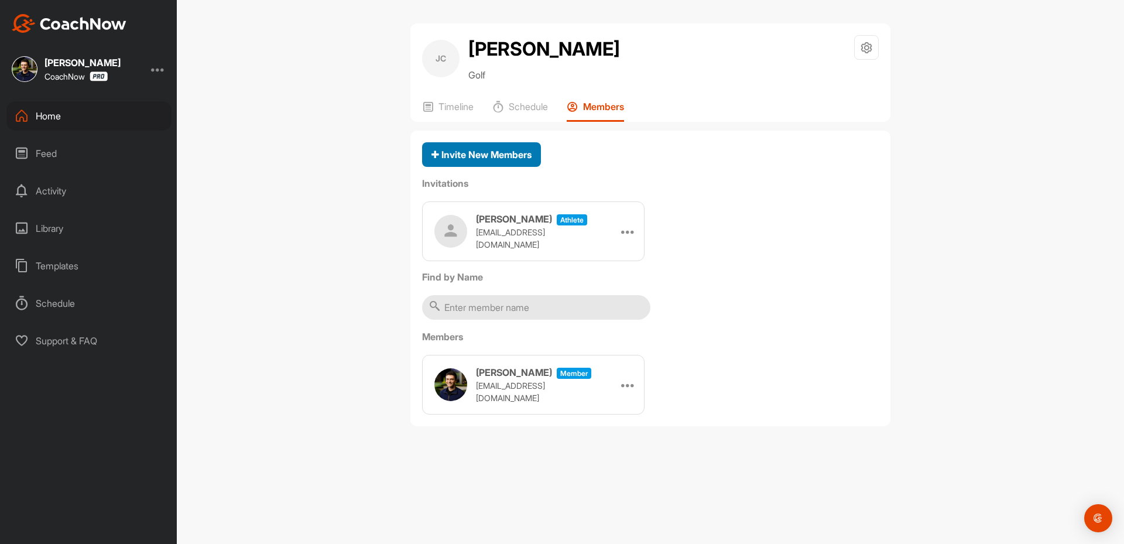
click at [487, 153] on span "Invite New Members" at bounding box center [482, 155] width 100 height 12
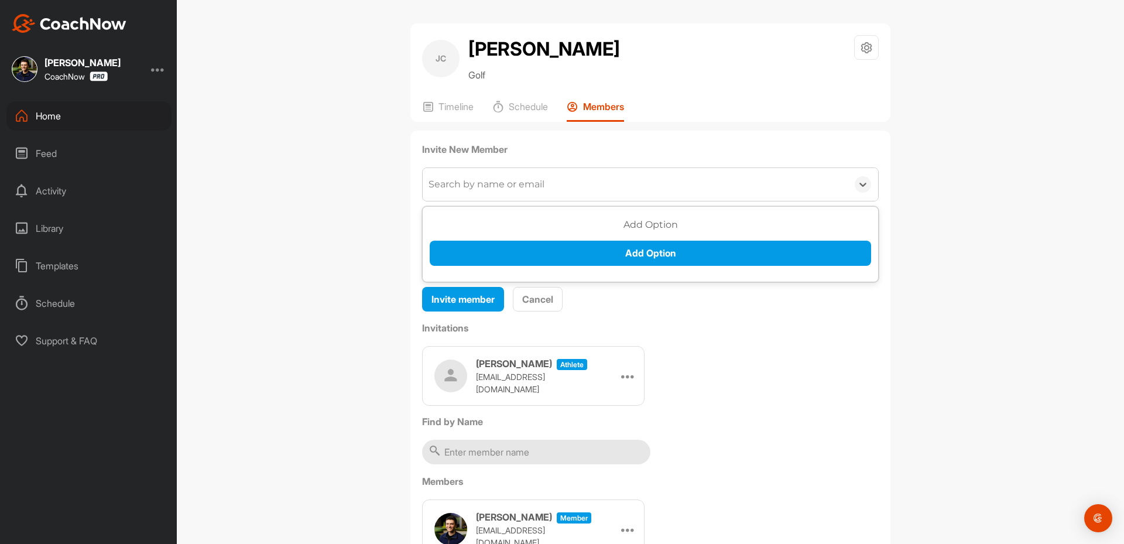
click at [474, 192] on div "Search by name or email" at bounding box center [635, 184] width 425 height 33
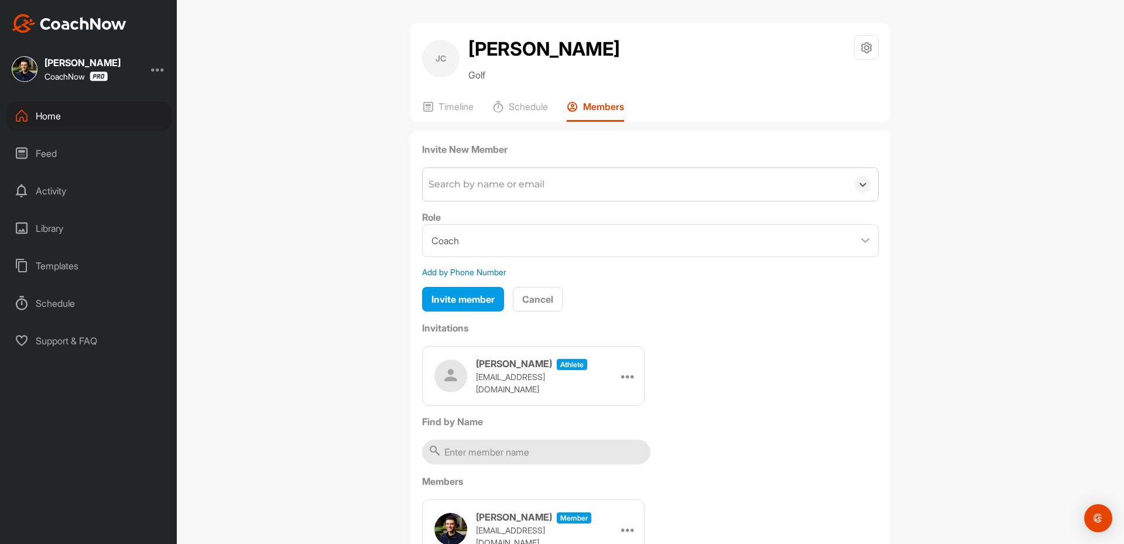
click at [489, 186] on div "Search by name or email" at bounding box center [487, 184] width 116 height 14
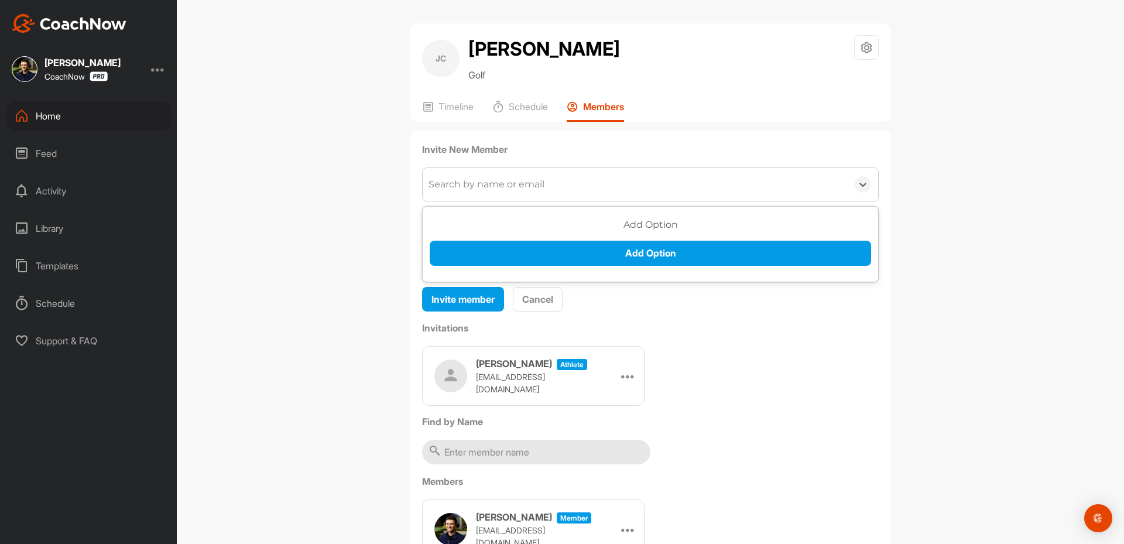
click at [488, 186] on div "Search by name or email" at bounding box center [487, 184] width 116 height 14
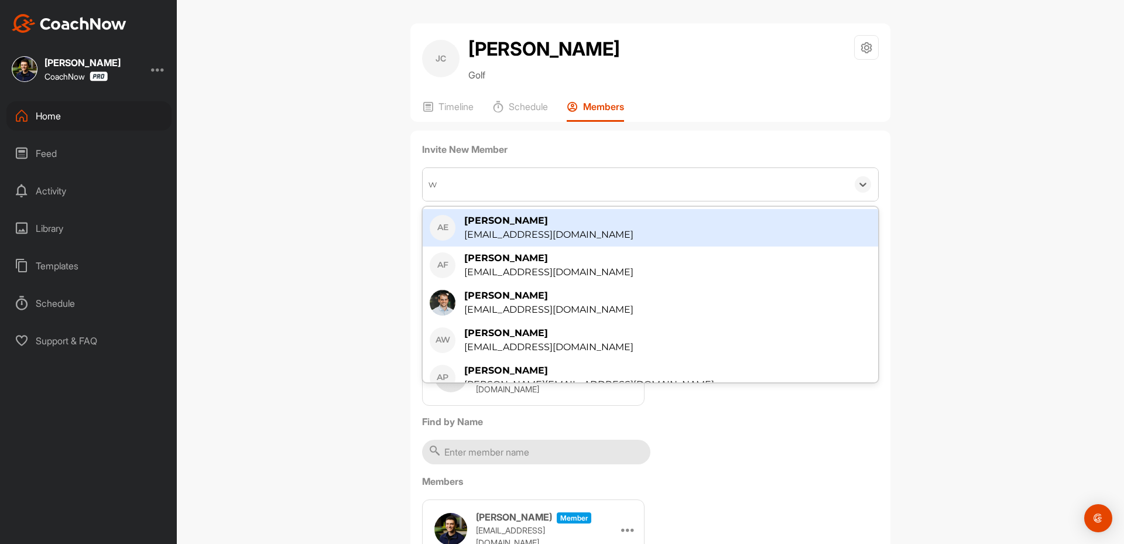
type input "wy"
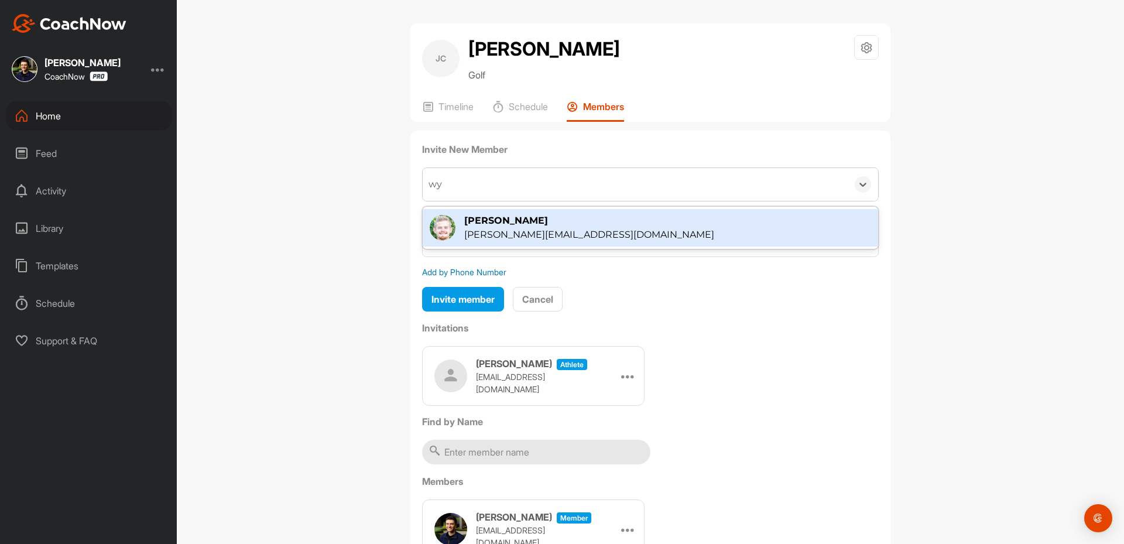
drag, startPoint x: 477, startPoint y: 215, endPoint x: 482, endPoint y: 246, distance: 31.6
click at [477, 217] on div "[PERSON_NAME]" at bounding box center [589, 221] width 250 height 14
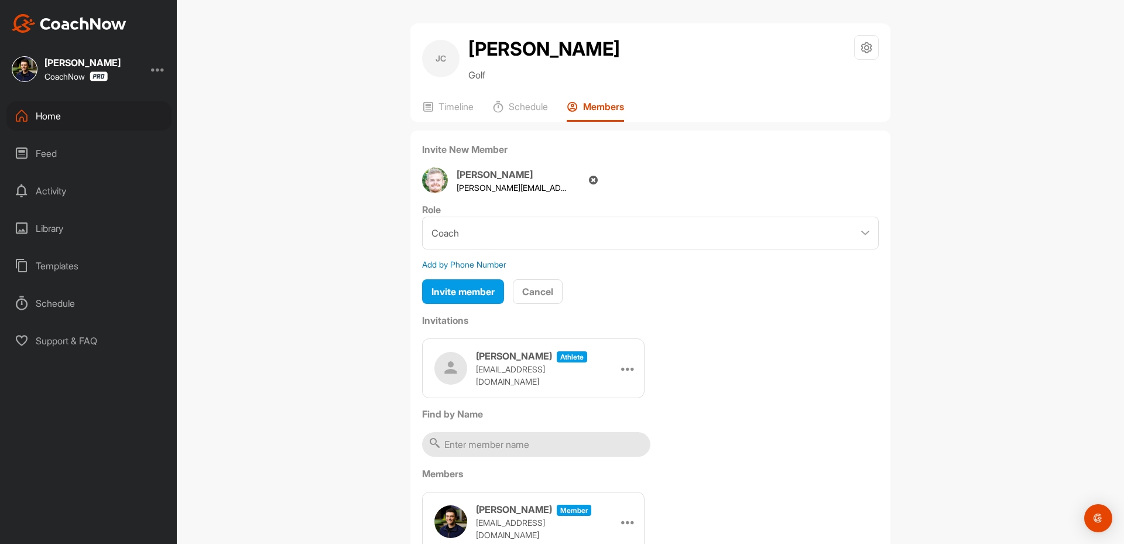
click at [463, 305] on div "Invite New Member Wyatt Johnson [EMAIL_ADDRESS][DOMAIN_NAME] Role Coach Member …" at bounding box center [650, 347] width 480 height 433
click at [468, 292] on span "Invite member" at bounding box center [463, 292] width 63 height 12
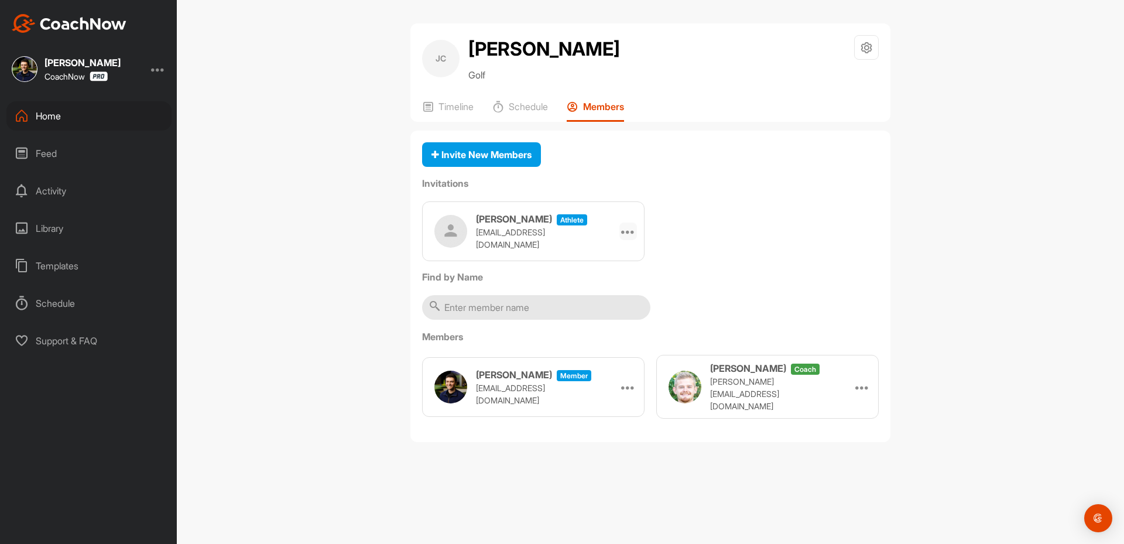
click at [630, 230] on icon at bounding box center [628, 231] width 14 height 14
click at [593, 330] on li "Copy Link" at bounding box center [605, 337] width 63 height 37
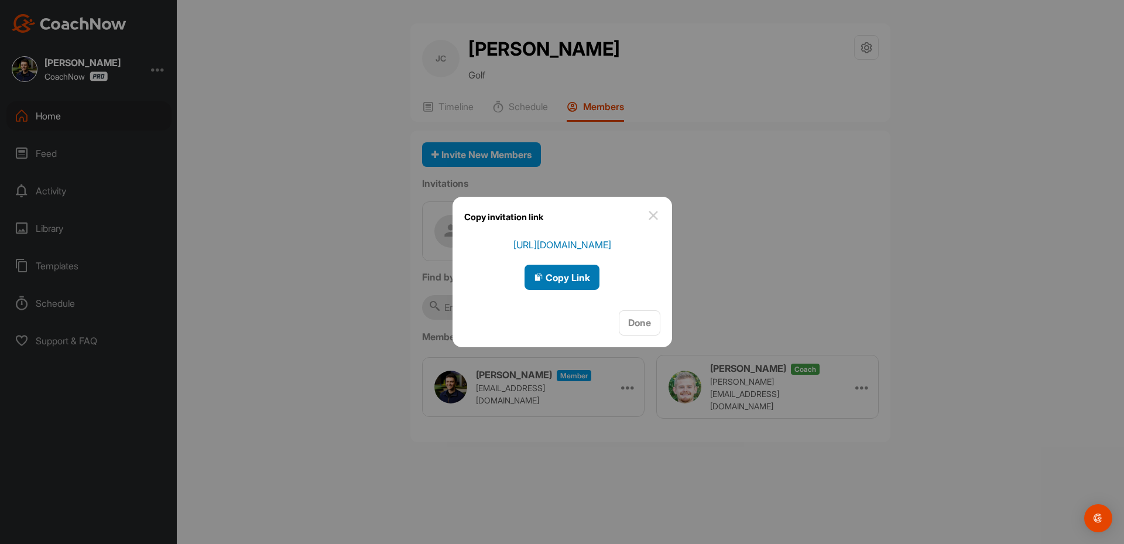
click at [560, 269] on button "Copy Link" at bounding box center [562, 277] width 75 height 25
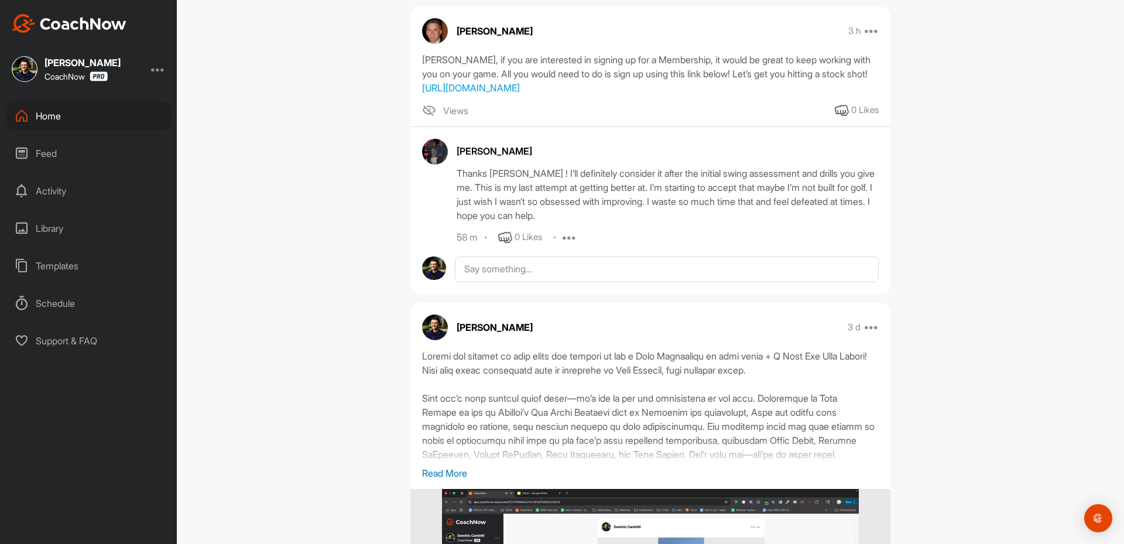
scroll to position [198, 0]
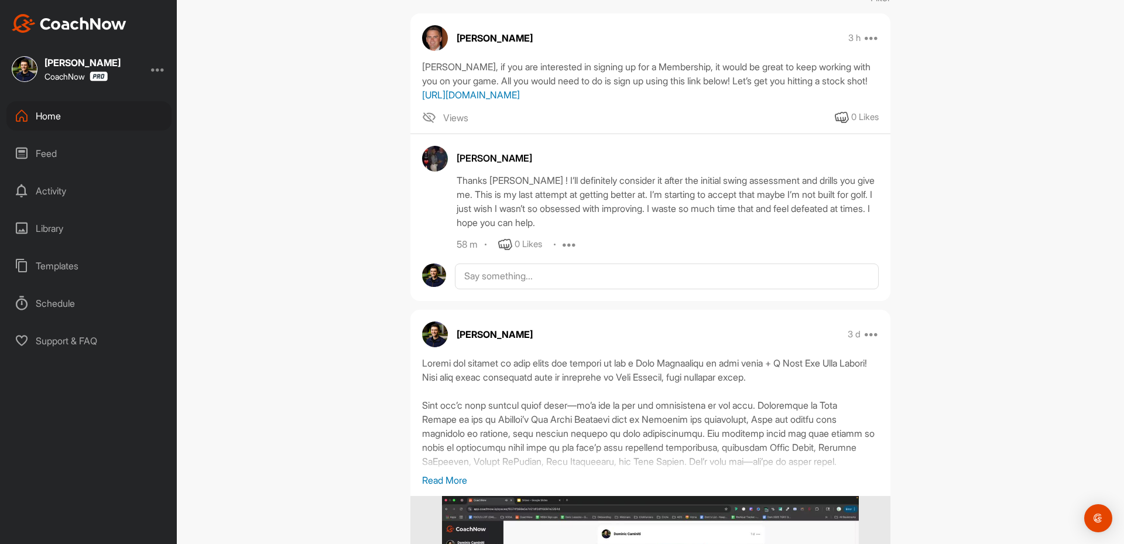
click at [492, 101] on link "https://www.thegolfroomeverywhere.com/coaching" at bounding box center [471, 95] width 98 height 12
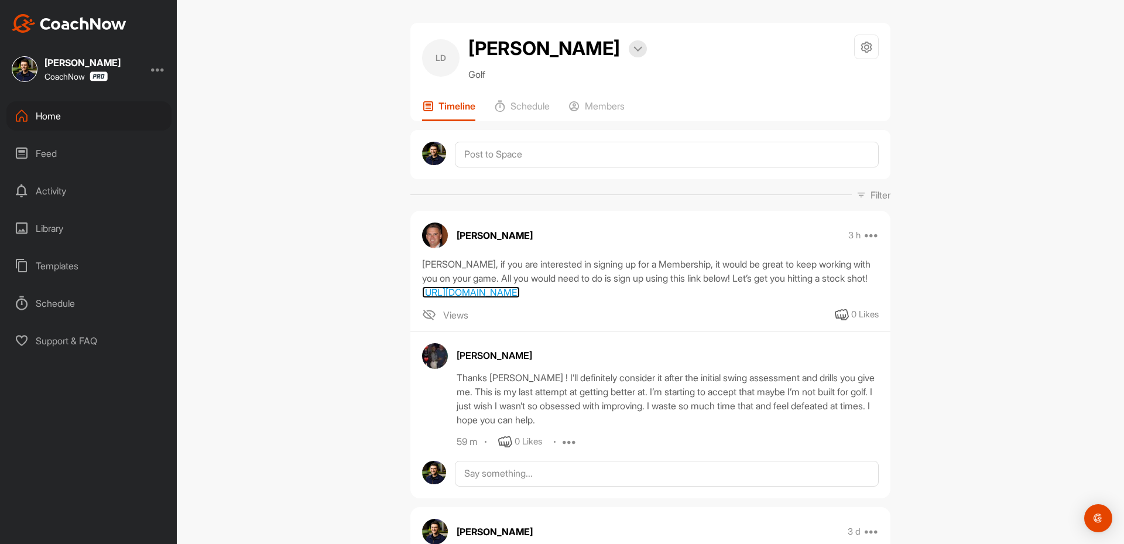
scroll to position [0, 0]
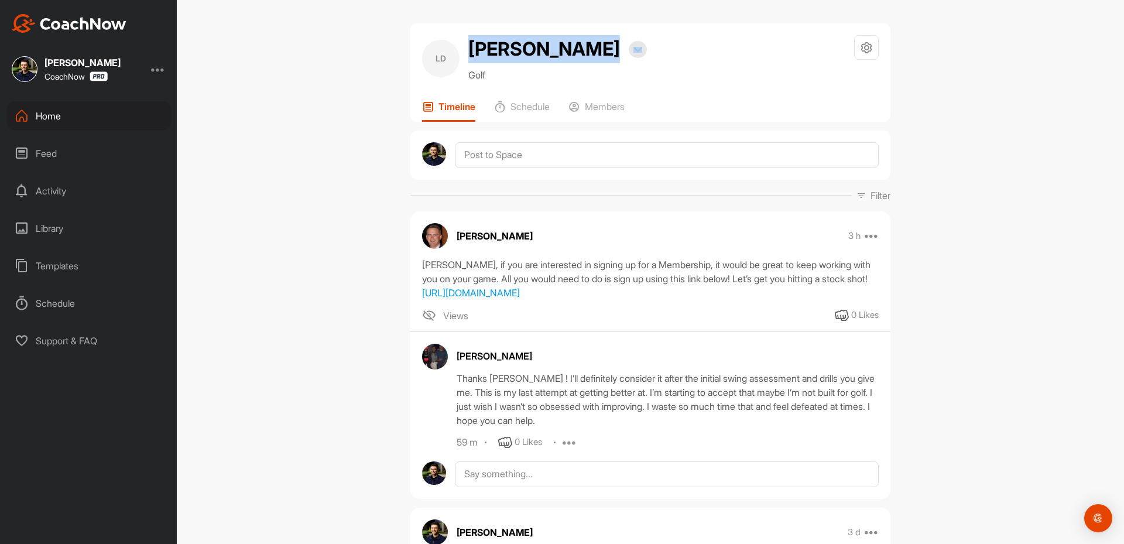
drag, startPoint x: 464, startPoint y: 43, endPoint x: 576, endPoint y: 57, distance: 112.8
click at [576, 57] on div "Luke Dames Bookings" at bounding box center [557, 49] width 179 height 28
copy h2 "[PERSON_NAME]"
click at [355, 215] on div "LD Luke Dames Bookings Golf Space Settings Your Notifications Timeline Schedule…" at bounding box center [650, 272] width 947 height 544
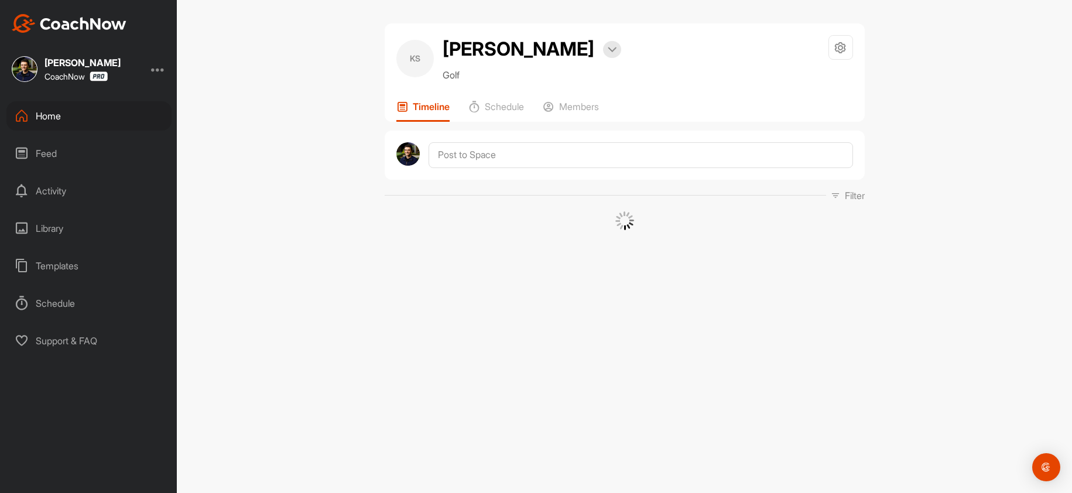
click at [169, 74] on div "Dominic Caminiti CoachNow" at bounding box center [88, 69] width 177 height 26
click at [161, 73] on div at bounding box center [158, 69] width 14 height 14
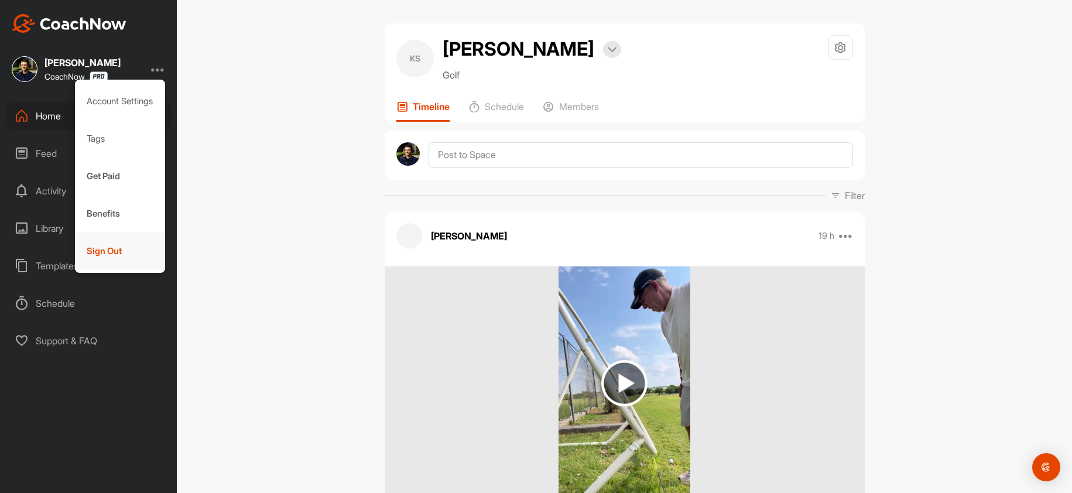
click at [134, 243] on div "Sign Out" at bounding box center [120, 250] width 91 height 37
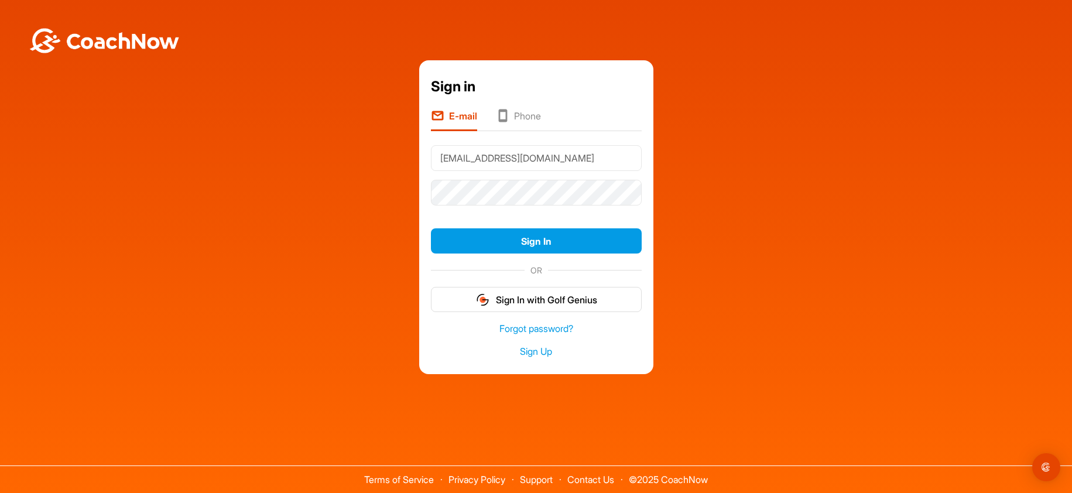
drag, startPoint x: 447, startPoint y: 163, endPoint x: 485, endPoint y: 176, distance: 40.4
click at [449, 163] on input "Dom@thegolfroomeverywhere.com" at bounding box center [536, 158] width 211 height 26
click at [514, 163] on input "Dom@thegolfroomeverywhere.com" at bounding box center [536, 158] width 211 height 26
type input "Team@thegolfroomeverywhere.com"
click at [512, 234] on button "Sign In" at bounding box center [536, 240] width 211 height 25
